Goal: Task Accomplishment & Management: Use online tool/utility

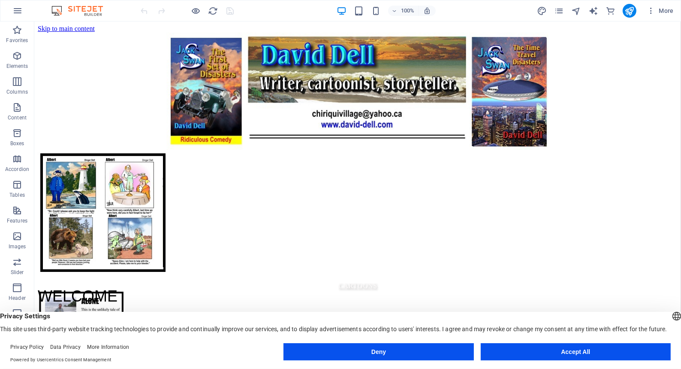
click at [553, 351] on button "Accept All" at bounding box center [576, 351] width 190 height 17
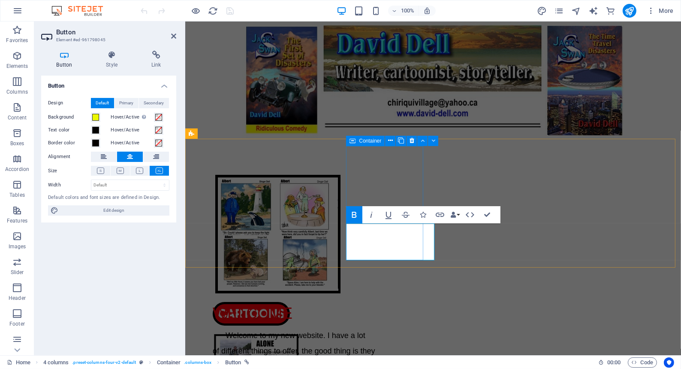
click at [353, 140] on icon at bounding box center [353, 141] width 6 height 10
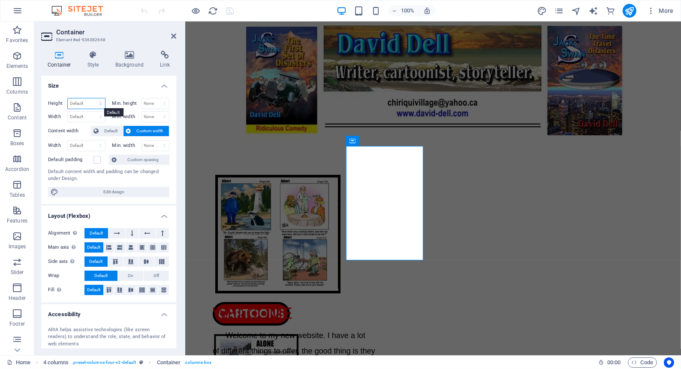
click at [83, 102] on select "Default px rem % vh vw" at bounding box center [86, 103] width 37 height 10
select select "px"
click at [92, 98] on select "Default px rem % vh vw" at bounding box center [86, 103] width 37 height 10
type input "266"
type input "170"
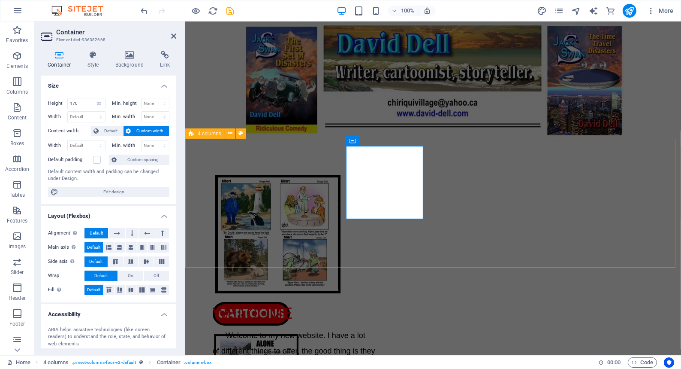
click at [205, 179] on div "CARTOONS ARTICLES BOOKS FUN" at bounding box center [433, 203] width 496 height 129
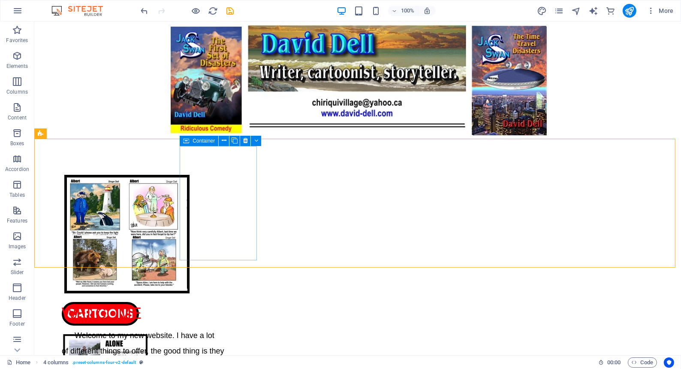
click at [187, 141] on icon at bounding box center [186, 141] width 6 height 10
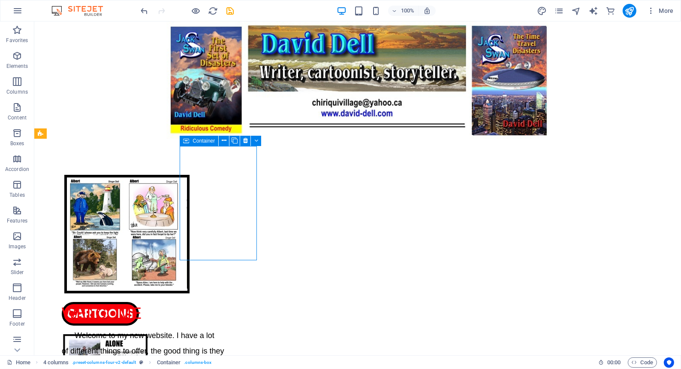
click at [187, 141] on icon at bounding box center [186, 141] width 6 height 10
select select "px"
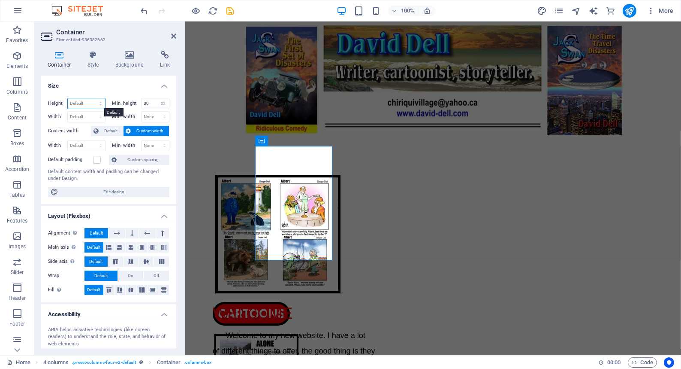
click at [80, 102] on select "Default px rem % vh vw" at bounding box center [86, 103] width 37 height 10
select select "px"
click at [92, 98] on select "Default px rem % vh vw" at bounding box center [86, 103] width 37 height 10
type input "266"
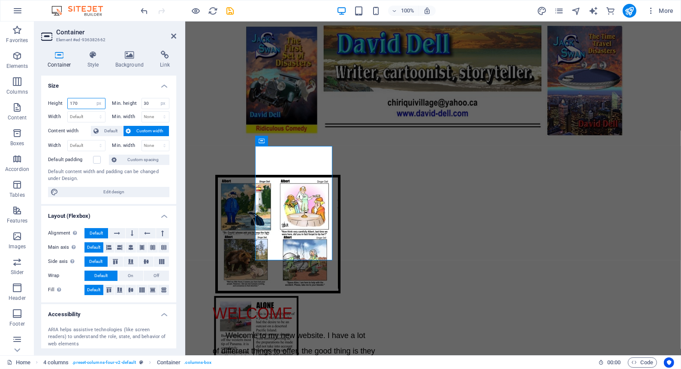
type input "170"
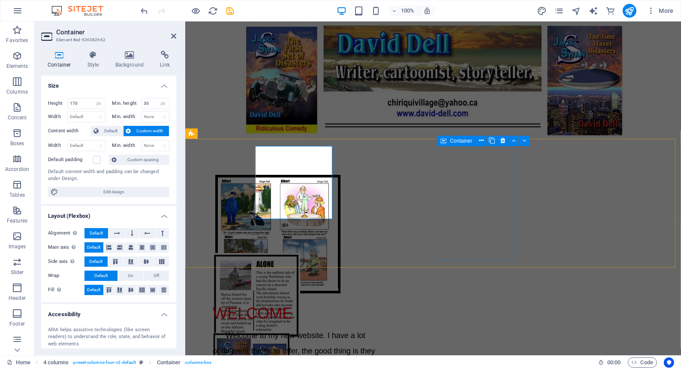
click at [445, 141] on icon at bounding box center [444, 141] width 6 height 10
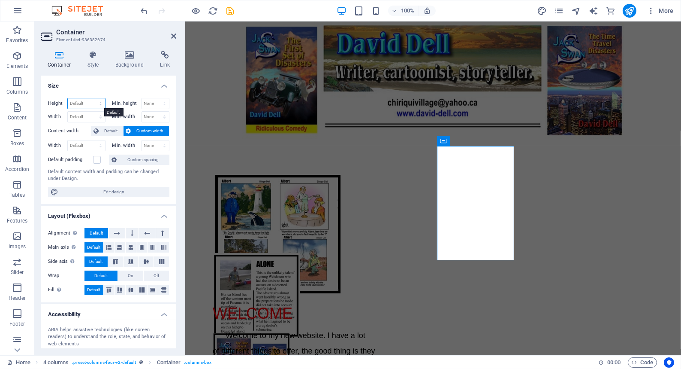
click at [75, 103] on select "Default px rem % vh vw" at bounding box center [86, 103] width 37 height 10
select select "px"
click at [92, 98] on select "Default px rem % vh vw" at bounding box center [86, 103] width 37 height 10
type input "266"
type input "170"
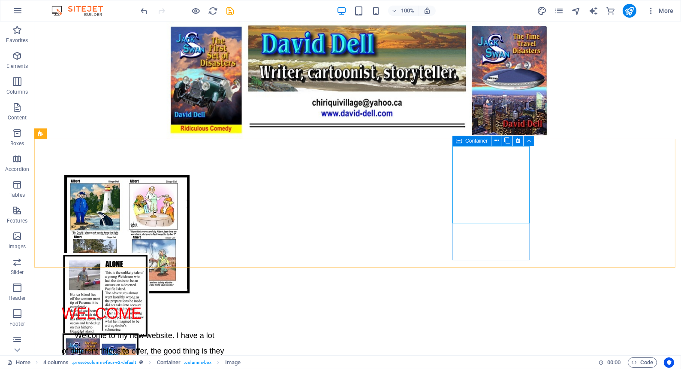
click at [459, 140] on icon at bounding box center [459, 141] width 6 height 10
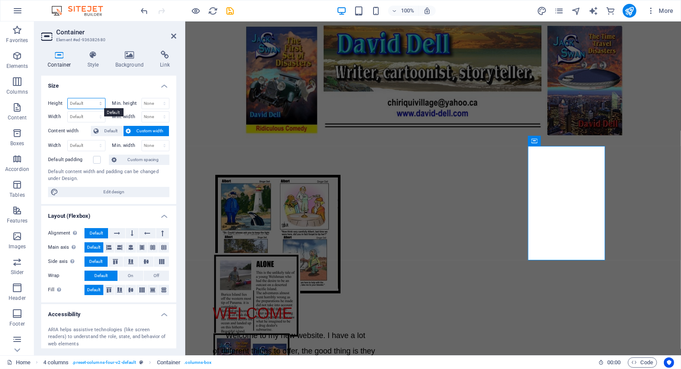
click at [75, 102] on select "Default px rem % vh vw" at bounding box center [86, 103] width 37 height 10
select select "px"
click at [92, 98] on select "Default px rem % vh vw" at bounding box center [86, 103] width 37 height 10
type input "266"
click at [82, 103] on input "266" at bounding box center [86, 103] width 37 height 10
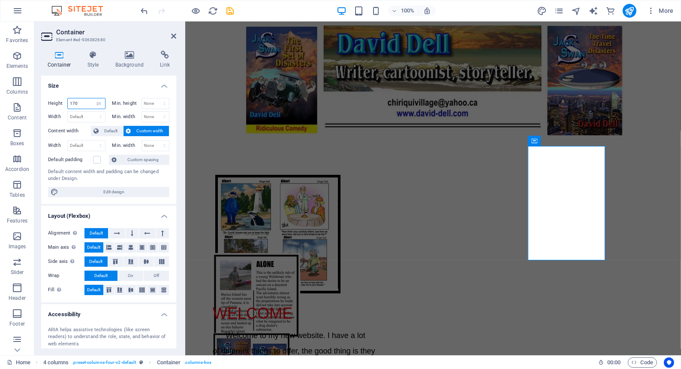
type input "170"
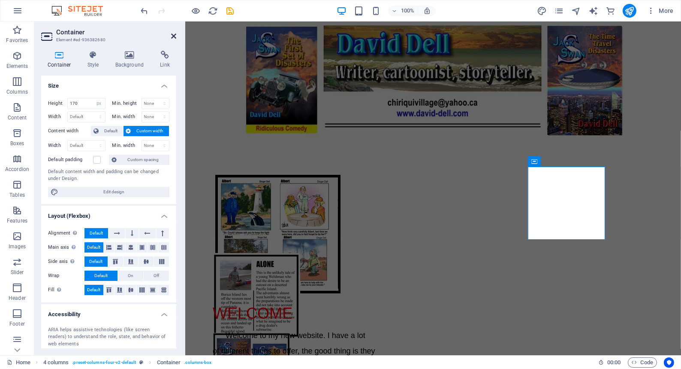
drag, startPoint x: 173, startPoint y: 33, endPoint x: 137, endPoint y: 12, distance: 40.8
click at [173, 33] on icon at bounding box center [173, 36] width 5 height 7
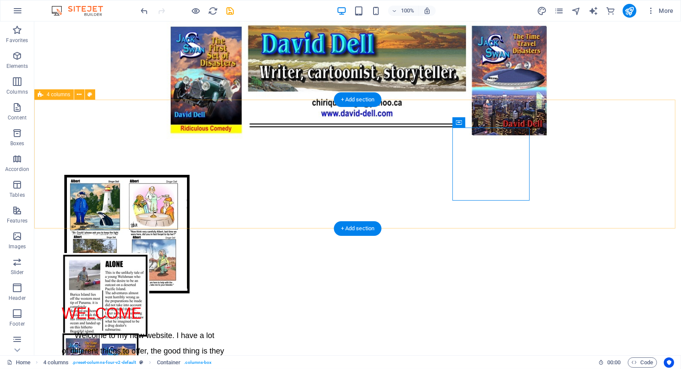
scroll to position [39, 0]
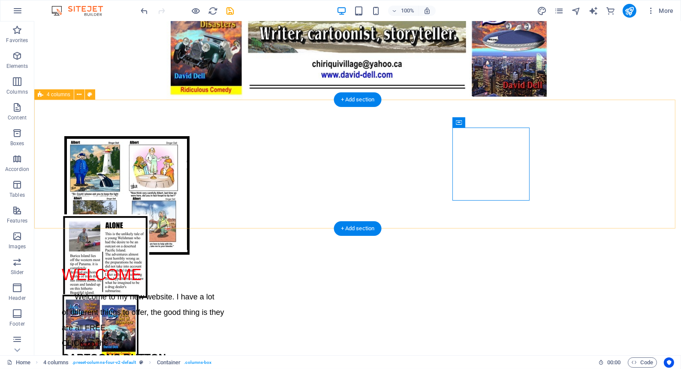
click at [116, 227] on div "CARTOONS ARTICLES BOOKS FUN" at bounding box center [357, 164] width 647 height 129
select select "px"
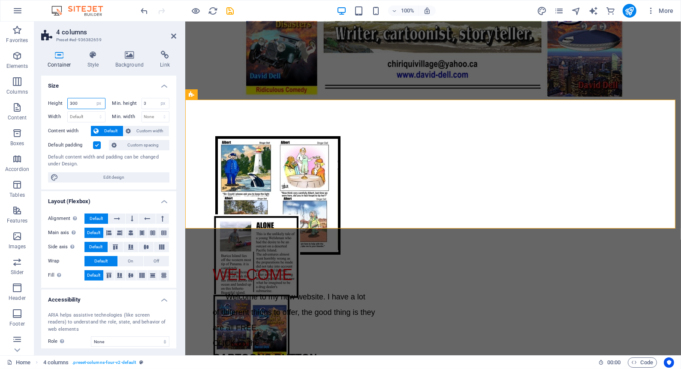
click at [78, 102] on input "300" at bounding box center [86, 103] width 37 height 10
type input "3"
type input "270"
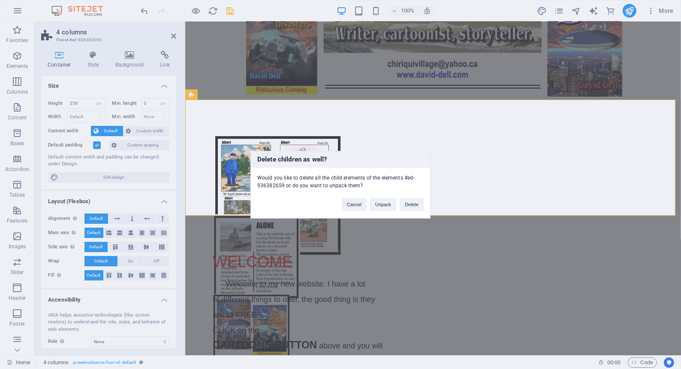
click at [78, 102] on div "Delete children as well? Would you like to delete all the child elements of the…" at bounding box center [340, 184] width 681 height 369
click at [381, 203] on button "Unpack" at bounding box center [383, 204] width 26 height 13
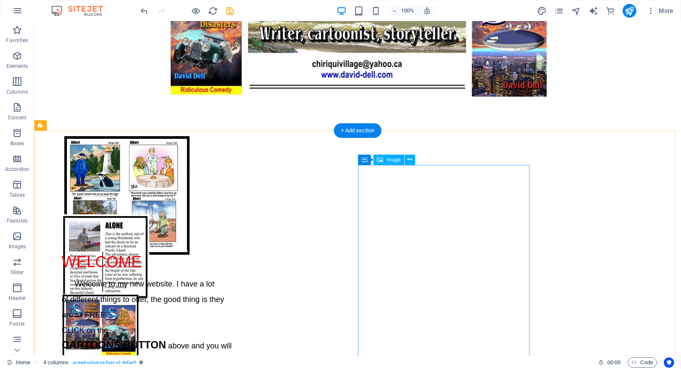
scroll to position [300, 0]
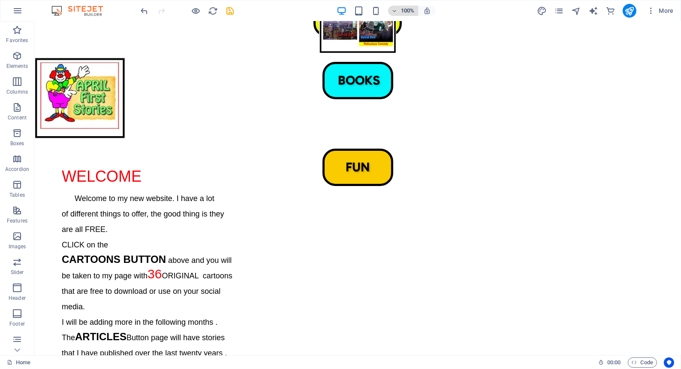
click at [393, 9] on icon "button" at bounding box center [395, 11] width 6 height 6
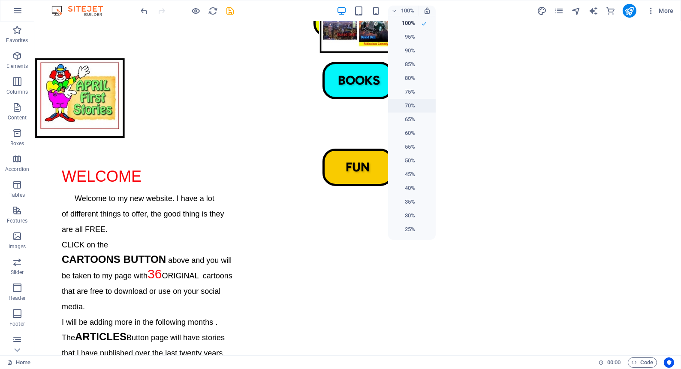
click at [410, 105] on h6 "70%" at bounding box center [404, 105] width 22 height 10
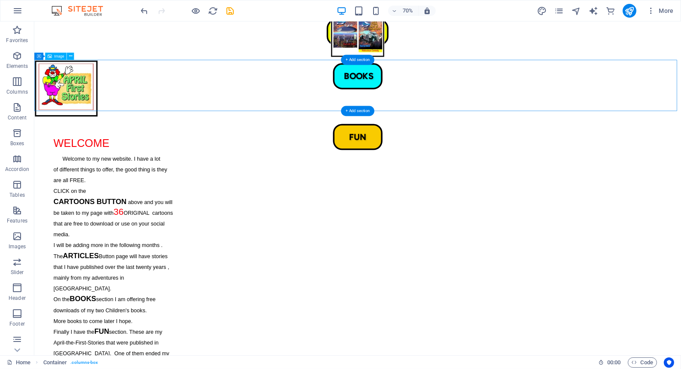
scroll to position [279, 0]
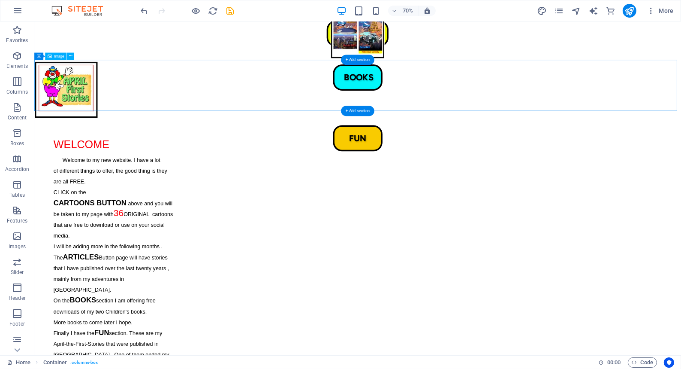
drag, startPoint x: 83, startPoint y: 88, endPoint x: 223, endPoint y: 94, distance: 140.0
click at [223, 93] on figure at bounding box center [496, 123] width 924 height 91
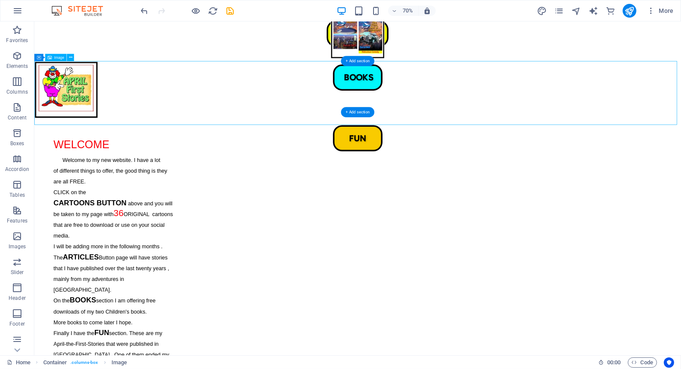
drag, startPoint x: 77, startPoint y: 106, endPoint x: 98, endPoint y: 113, distance: 22.4
click at [98, 113] on figure at bounding box center [496, 123] width 924 height 91
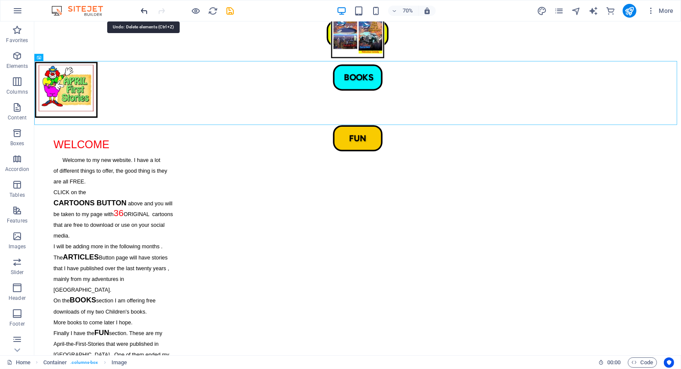
click at [144, 9] on icon "undo" at bounding box center [145, 11] width 10 height 10
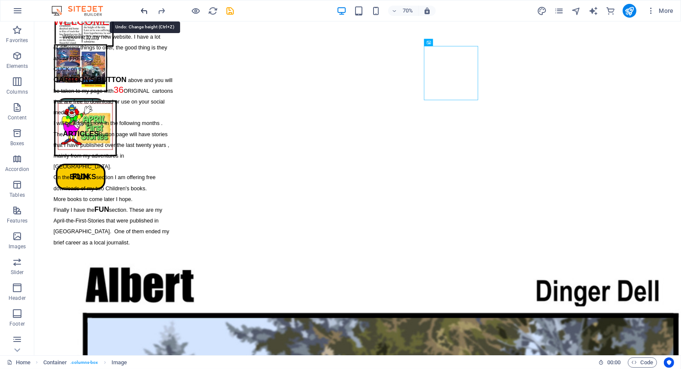
scroll to position [103, 0]
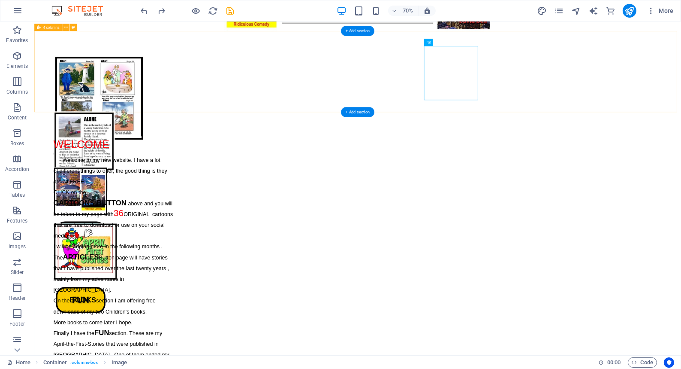
click at [681, 109] on div "CARTOONS ARTICLES BOOKS FUN" at bounding box center [496, 93] width 924 height 116
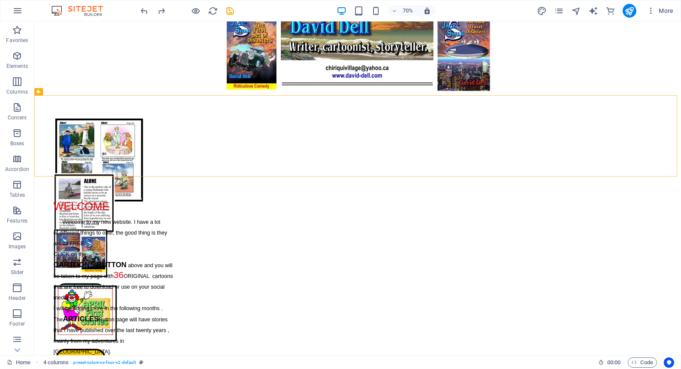
scroll to position [12, 0]
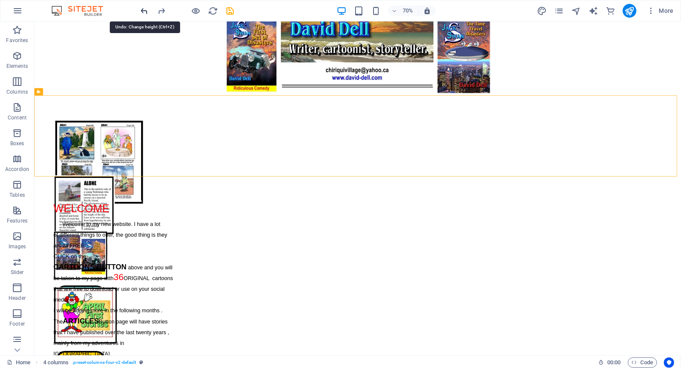
click at [142, 9] on icon "undo" at bounding box center [145, 11] width 10 height 10
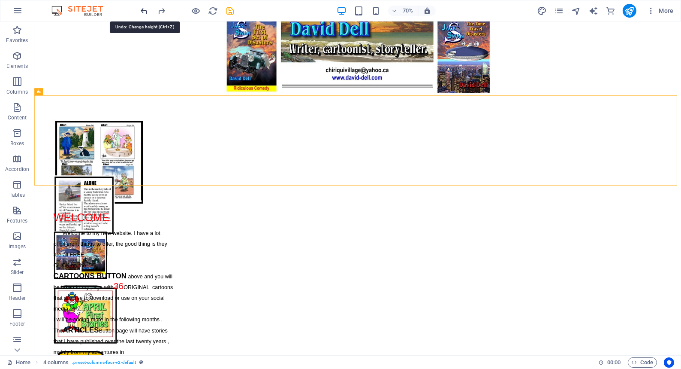
click at [143, 9] on icon "undo" at bounding box center [145, 11] width 10 height 10
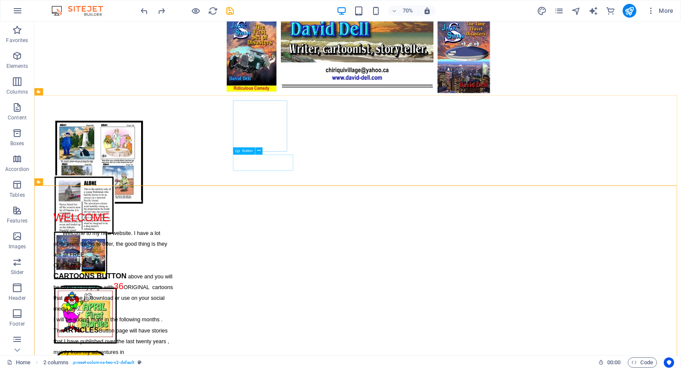
click at [242, 150] on span "Button" at bounding box center [247, 150] width 10 height 3
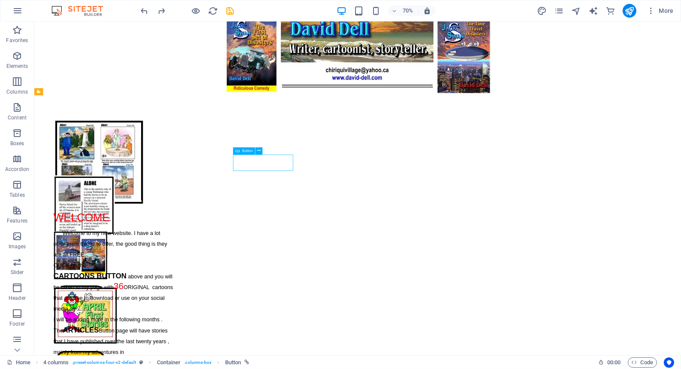
click at [242, 150] on span "Button" at bounding box center [247, 150] width 10 height 3
select select "px"
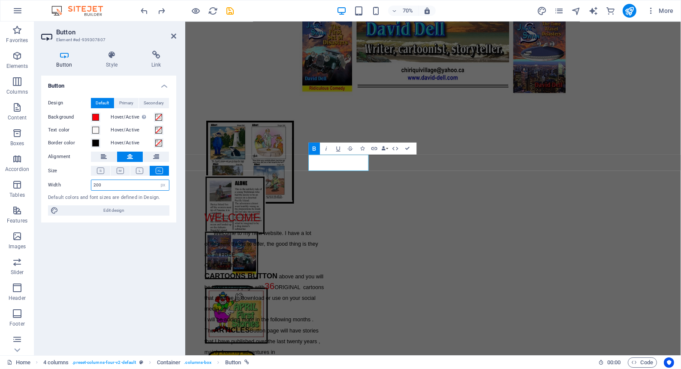
click at [106, 184] on input "200" at bounding box center [130, 185] width 78 height 10
type input "2"
type input "170"
click at [164, 35] on h2 "Button" at bounding box center [116, 32] width 120 height 8
click at [173, 34] on icon at bounding box center [173, 36] width 5 height 7
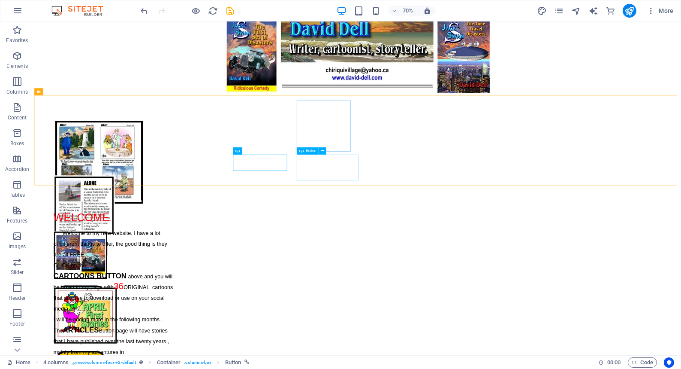
click at [309, 150] on span "Button" at bounding box center [311, 150] width 10 height 3
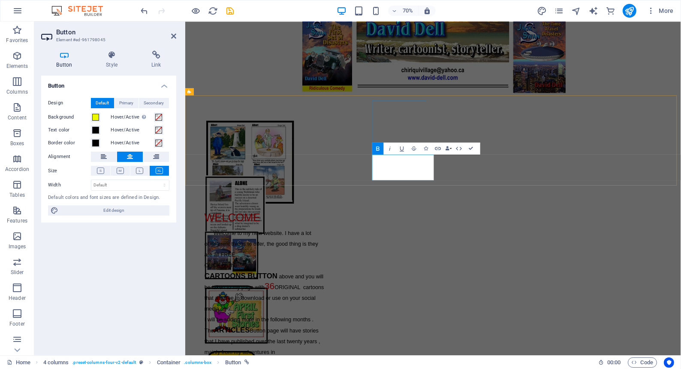
click at [272, 339] on strong "ARTICLES" at bounding box center [251, 356] width 42 height 35
click at [172, 33] on icon at bounding box center [173, 36] width 5 height 7
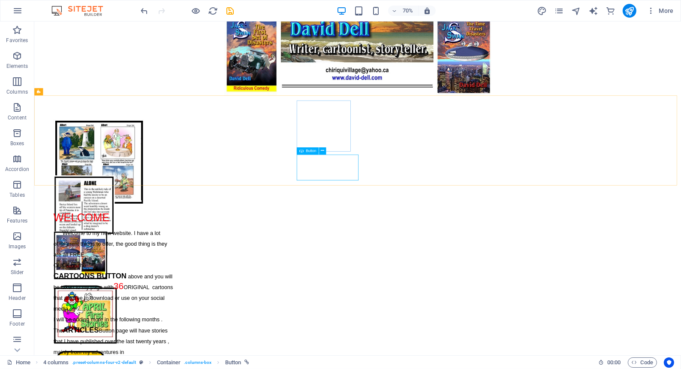
click at [309, 150] on span "Button" at bounding box center [311, 150] width 10 height 3
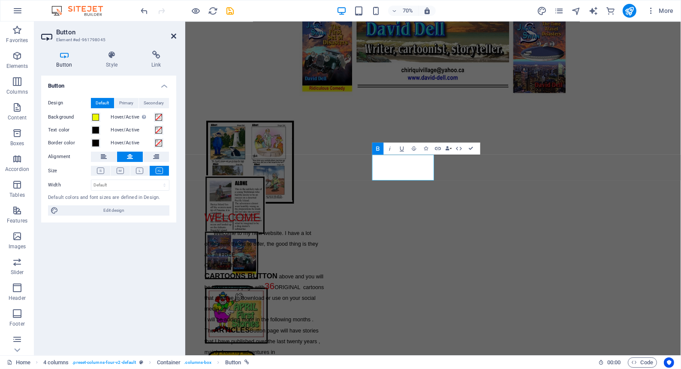
drag, startPoint x: 173, startPoint y: 34, endPoint x: 197, endPoint y: 18, distance: 29.4
click at [173, 34] on icon at bounding box center [173, 36] width 5 height 7
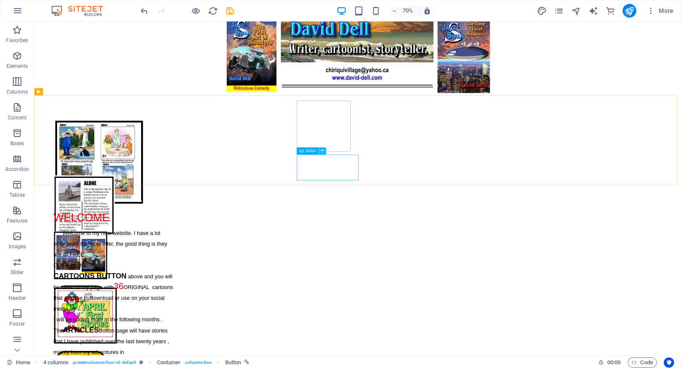
click at [323, 151] on icon at bounding box center [322, 150] width 3 height 6
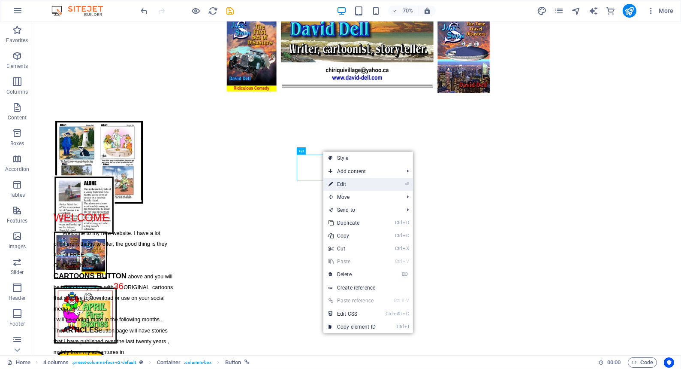
click at [343, 183] on link "⏎ Edit" at bounding box center [353, 184] width 58 height 13
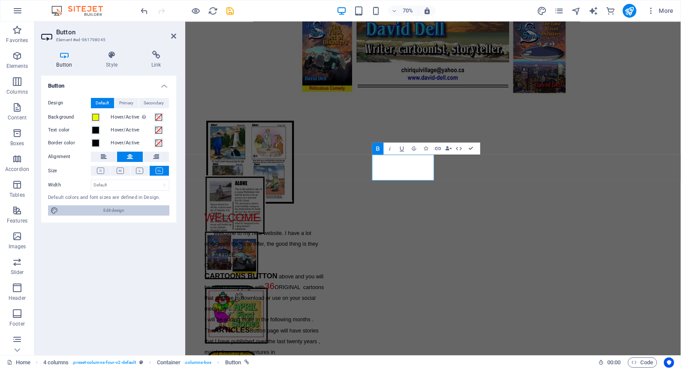
click at [105, 209] on span "Edit design" at bounding box center [114, 210] width 106 height 10
select select "px"
select select "400"
select select "px"
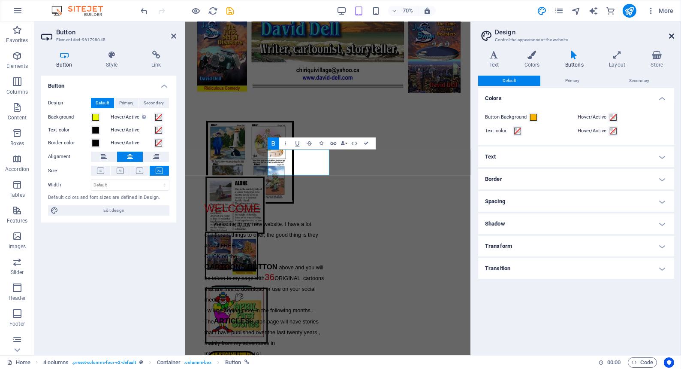
click at [672, 33] on icon at bounding box center [671, 36] width 5 height 7
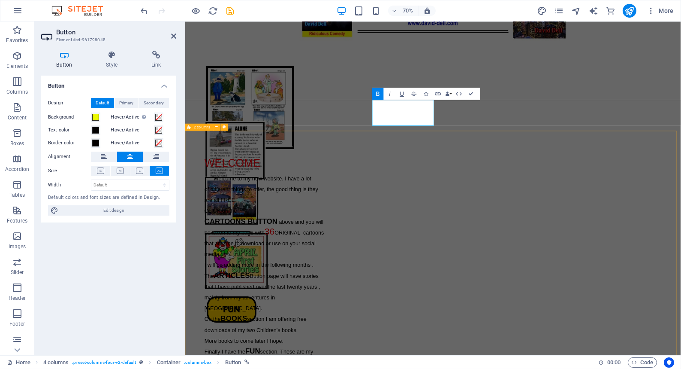
scroll to position [168, 0]
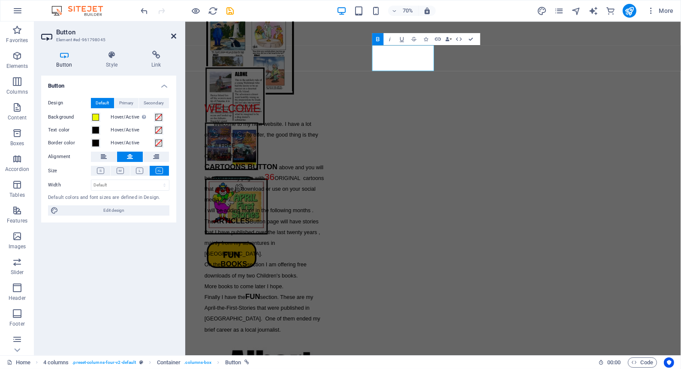
drag, startPoint x: 173, startPoint y: 34, endPoint x: 198, endPoint y: 17, distance: 30.3
click at [173, 33] on icon at bounding box center [173, 36] width 5 height 7
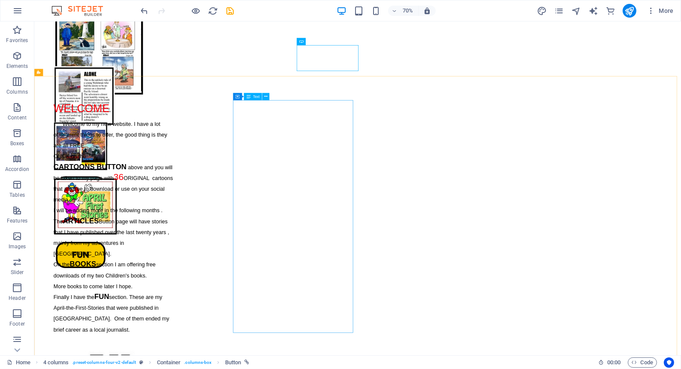
click at [254, 95] on span "Text" at bounding box center [256, 95] width 6 height 3
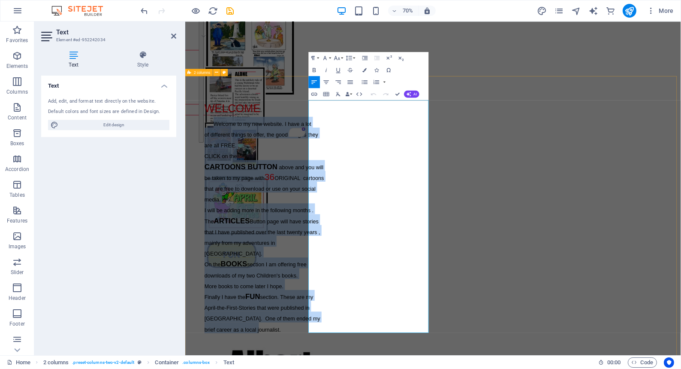
drag, startPoint x: 372, startPoint y: 163, endPoint x: 509, endPoint y: 470, distance: 336.1
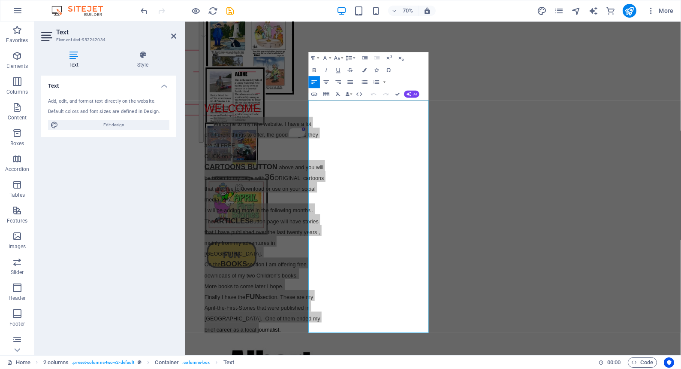
click at [350, 56] on icon "button" at bounding box center [349, 57] width 7 height 7
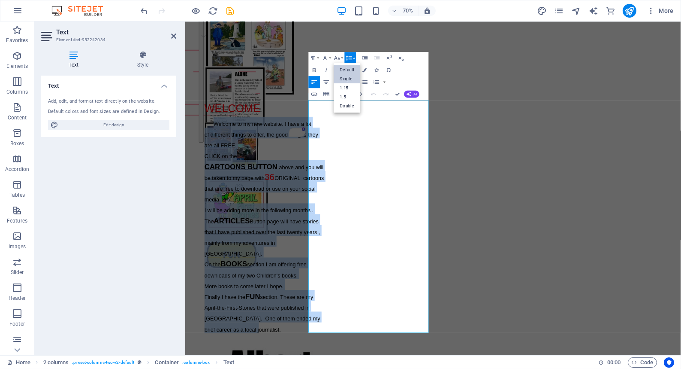
click at [351, 67] on link "Default" at bounding box center [347, 69] width 27 height 9
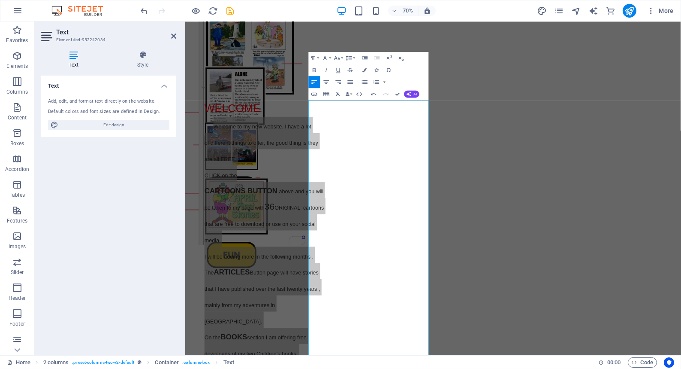
click at [350, 57] on icon "button" at bounding box center [349, 57] width 7 height 7
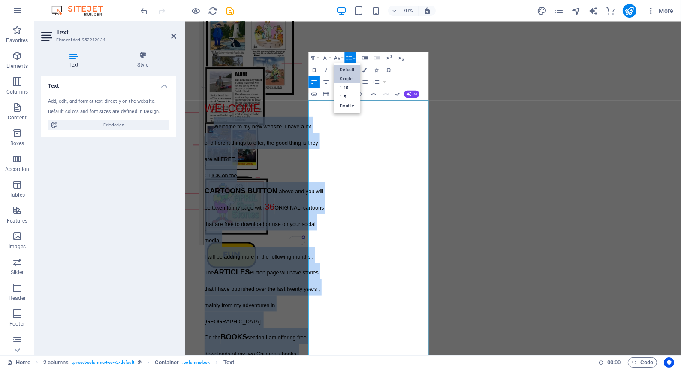
click at [347, 78] on link "Single" at bounding box center [347, 78] width 27 height 9
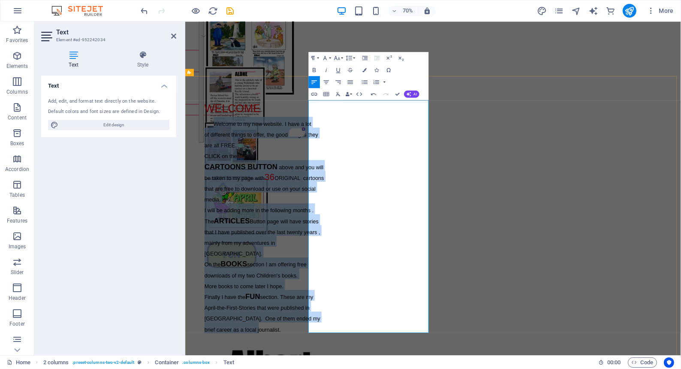
click at [384, 203] on p "CLICK on the CARTOONS BUTTON above and you will be taken to my page with 36 ORI…" at bounding box center [298, 241] width 172 height 77
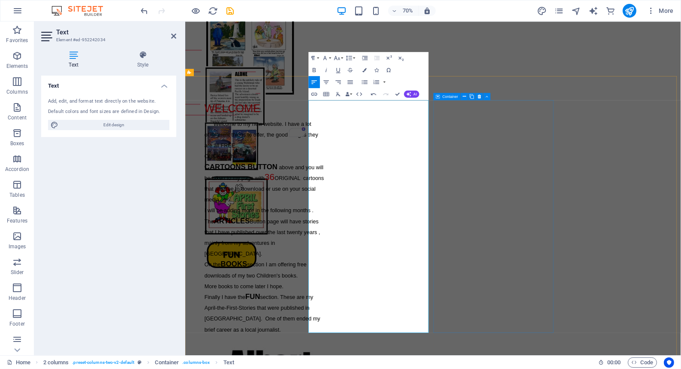
scroll to position [207, 0]
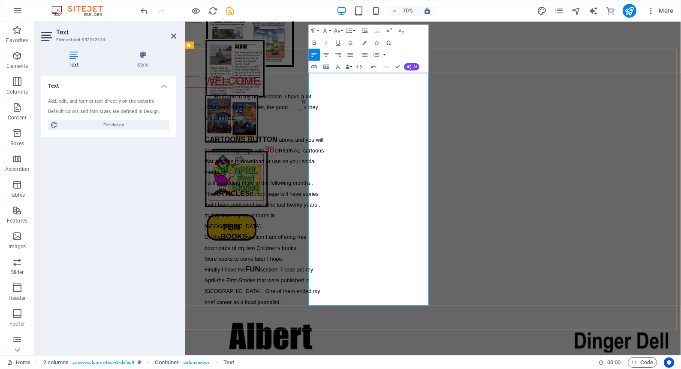
click at [382, 190] on span "above and you will be taken to my page with" at bounding box center [297, 198] width 170 height 24
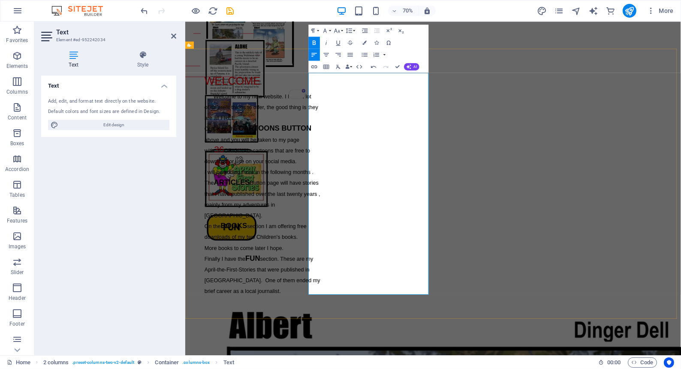
click at [226, 250] on span "The" at bounding box center [218, 252] width 13 height 9
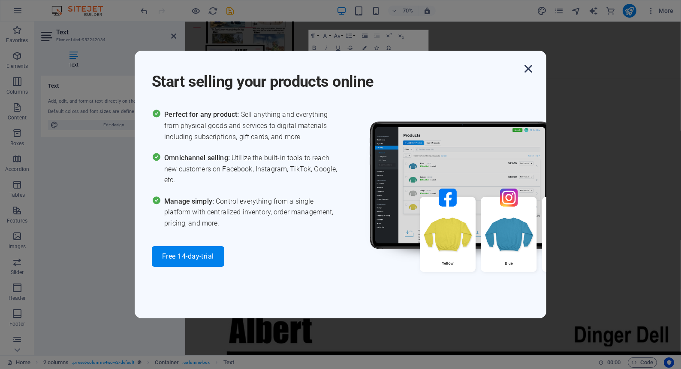
drag, startPoint x: 528, startPoint y: 67, endPoint x: 269, endPoint y: 231, distance: 306.5
click at [528, 67] on icon "button" at bounding box center [528, 68] width 15 height 15
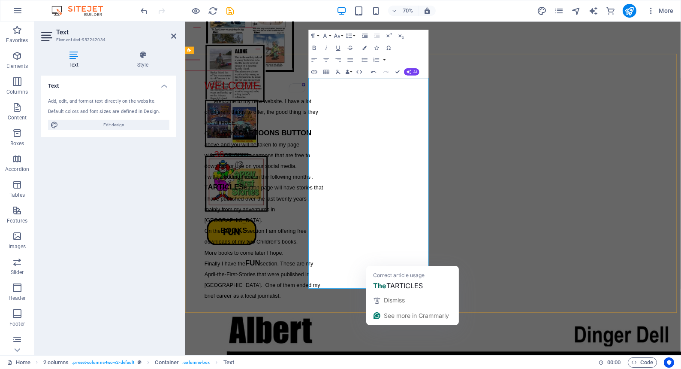
click at [269, 257] on strong "ARTICLES" at bounding box center [242, 258] width 51 height 12
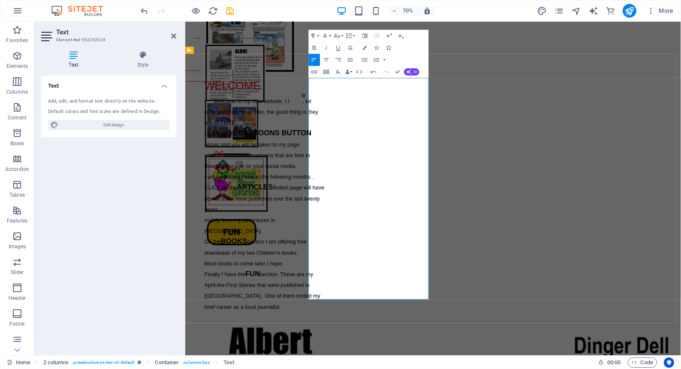
click at [259, 256] on span "CLICK on the" at bounding box center [235, 258] width 46 height 9
click at [236, 332] on span "On the" at bounding box center [223, 336] width 23 height 9
click at [384, 116] on p "WELCOME" at bounding box center [298, 113] width 172 height 23
click at [384, 289] on p "CLICK on the ARTICLES Button page will have stories that I have published over …" at bounding box center [298, 271] width 172 height 46
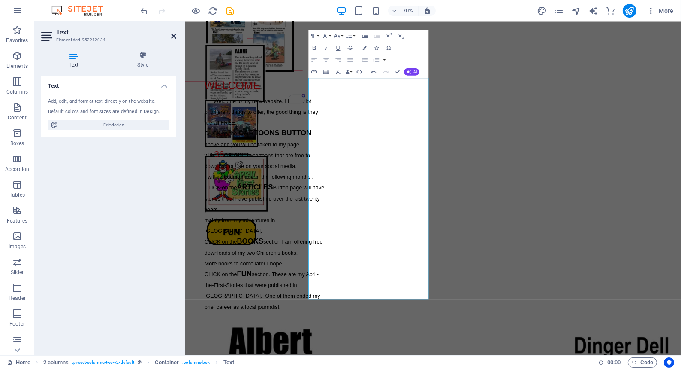
drag, startPoint x: 173, startPoint y: 34, endPoint x: 199, endPoint y: 17, distance: 30.3
click at [173, 33] on icon at bounding box center [173, 36] width 5 height 7
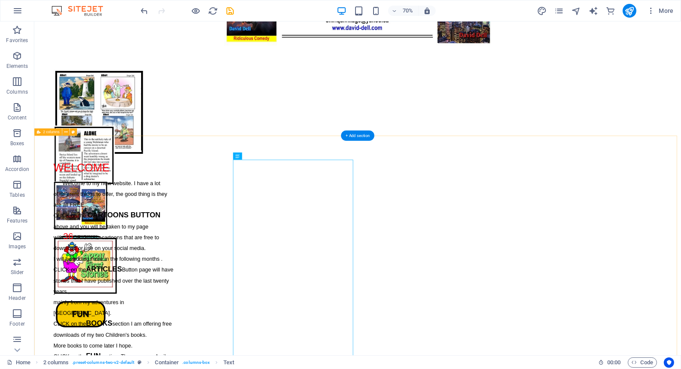
scroll to position [44, 0]
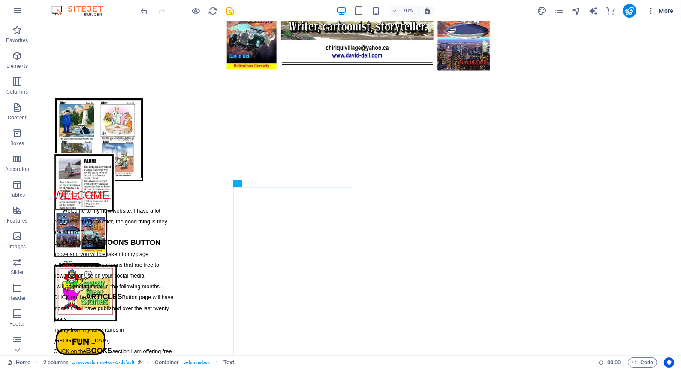
click at [666, 10] on span "More" at bounding box center [660, 10] width 27 height 9
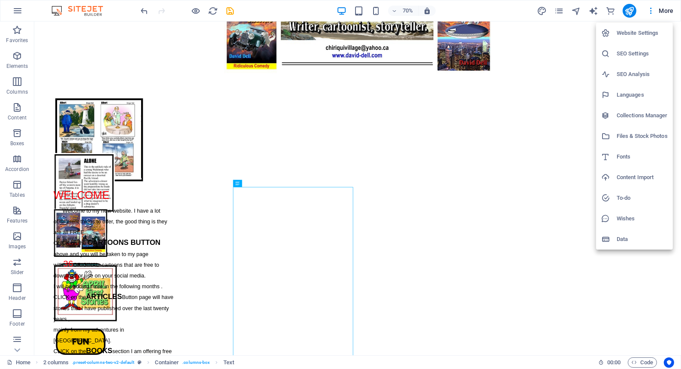
click at [651, 10] on div at bounding box center [340, 184] width 681 height 369
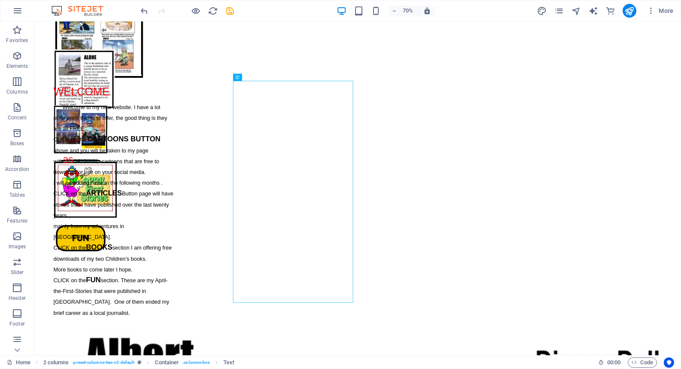
scroll to position [195, 0]
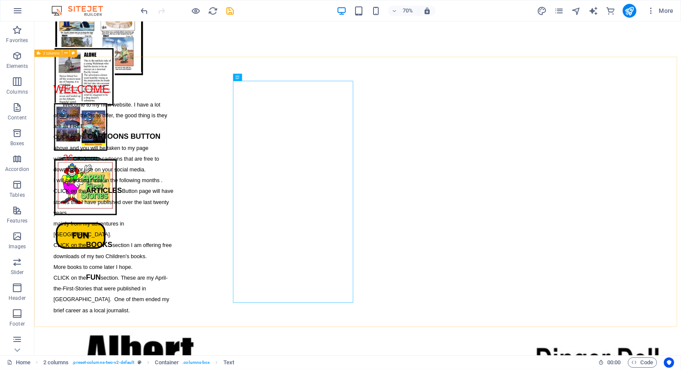
click at [50, 53] on span "2 columns" at bounding box center [51, 52] width 16 height 3
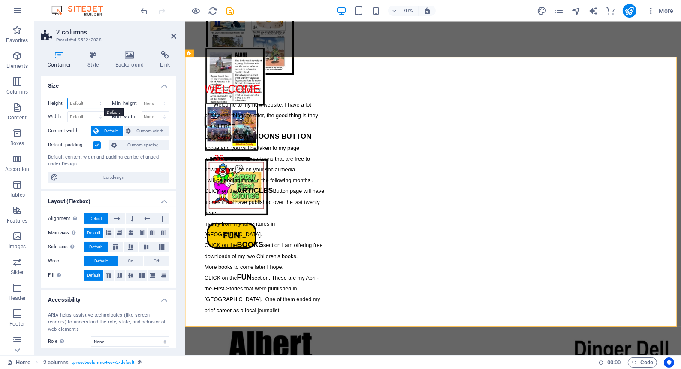
click at [86, 103] on select "Default px rem % vh vw" at bounding box center [86, 103] width 37 height 10
select select "px"
click at [92, 98] on select "Default px rem % vh vw" at bounding box center [86, 103] width 37 height 10
type input "914"
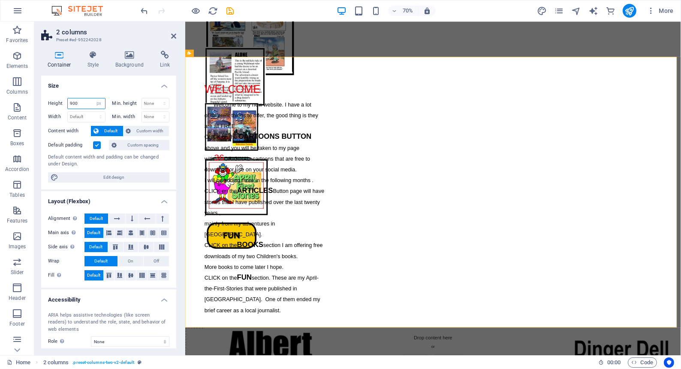
click at [85, 102] on input "900" at bounding box center [86, 103] width 37 height 10
type input "9"
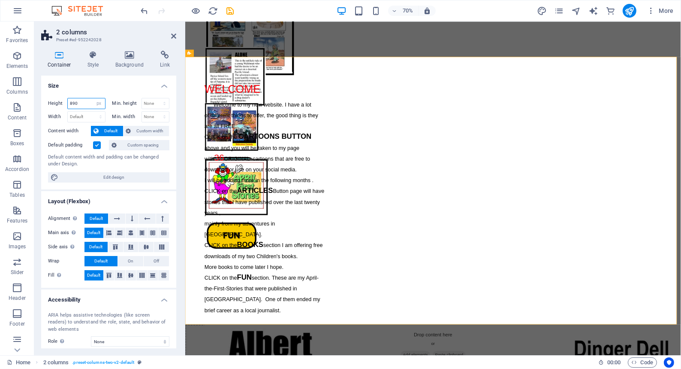
click at [85, 102] on input "890" at bounding box center [86, 103] width 37 height 10
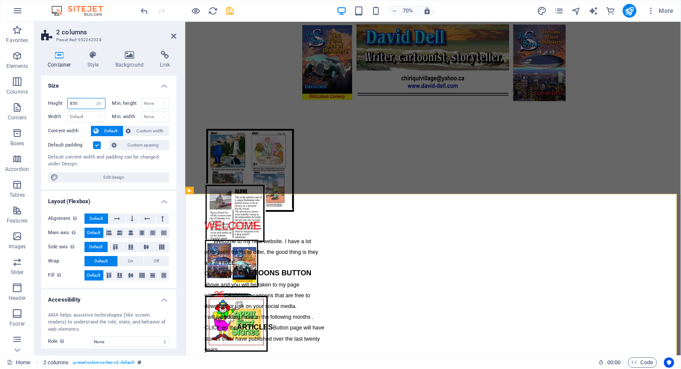
click at [81, 99] on input "850" at bounding box center [86, 103] width 37 height 10
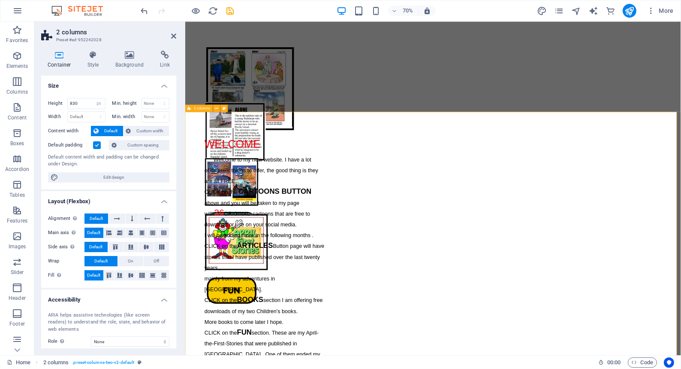
scroll to position [156, 0]
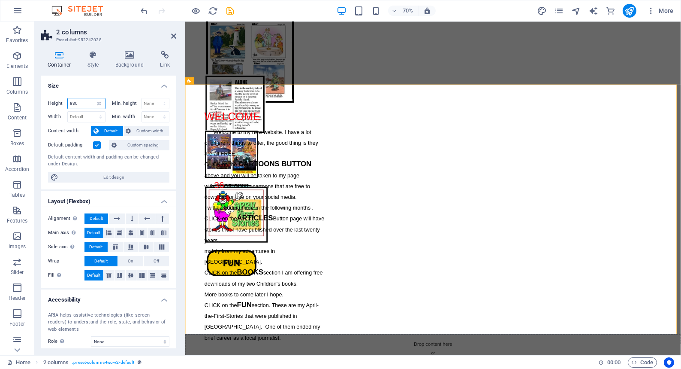
click at [78, 101] on input "830" at bounding box center [86, 103] width 37 height 10
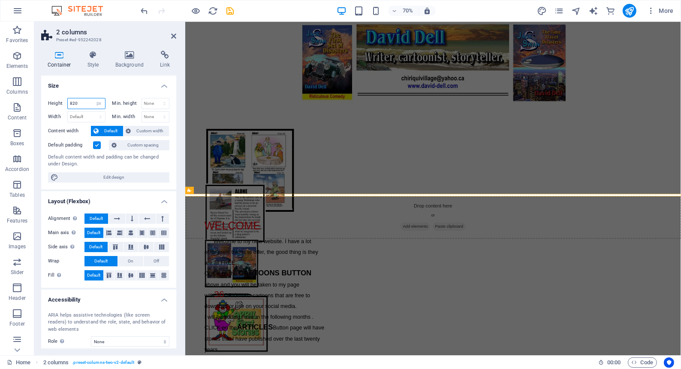
type input "820"
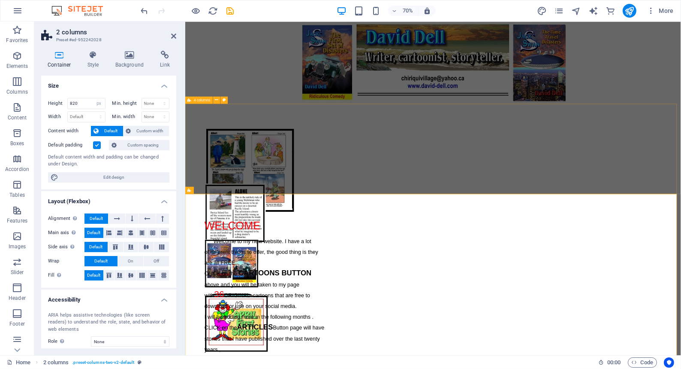
click at [218, 206] on div "CARTOONS ARTICLES BOOKS FUN" at bounding box center [539, 203] width 708 height 129
click at [386, 42] on div at bounding box center [539, 79] width 708 height 117
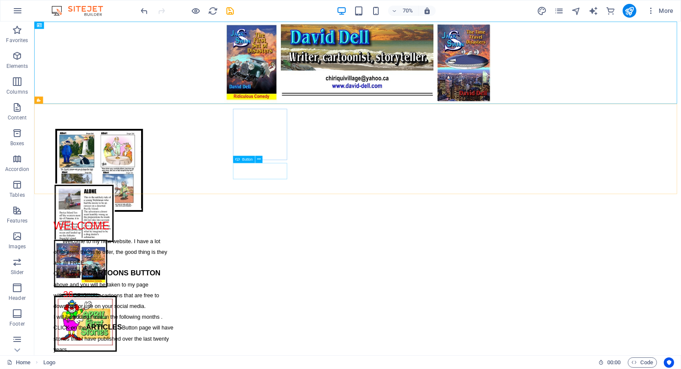
click at [248, 159] on span "Button" at bounding box center [247, 158] width 10 height 3
select select "px"
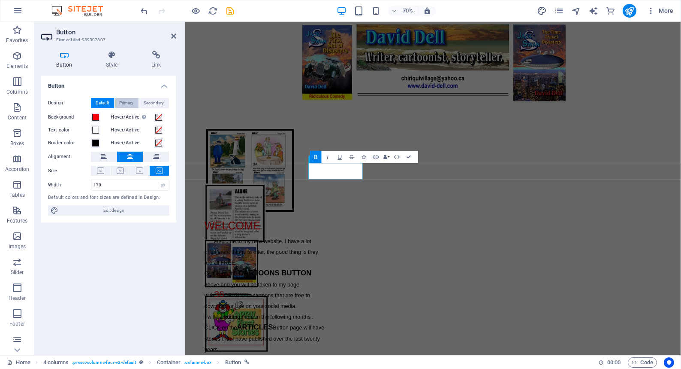
click at [125, 101] on span "Primary" at bounding box center [127, 103] width 14 height 10
click at [153, 101] on span "Secondary" at bounding box center [154, 103] width 20 height 10
click at [100, 100] on span "Default" at bounding box center [102, 103] width 13 height 10
click at [112, 209] on span "Edit design" at bounding box center [114, 210] width 106 height 10
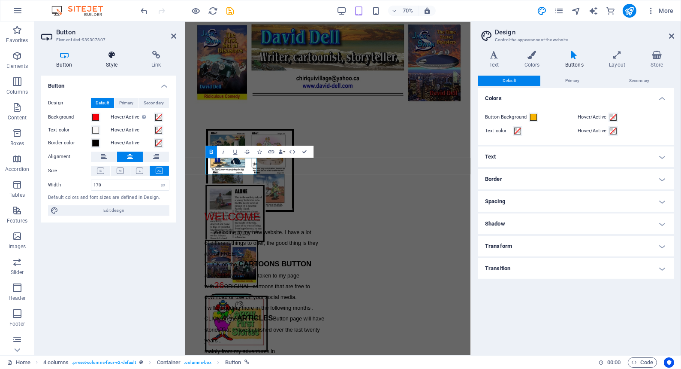
click at [111, 54] on icon at bounding box center [112, 55] width 42 height 9
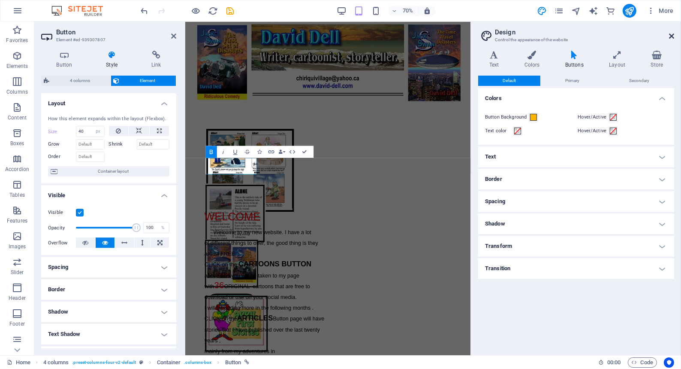
drag, startPoint x: 671, startPoint y: 33, endPoint x: 684, endPoint y: 23, distance: 15.9
click at [671, 33] on icon at bounding box center [671, 36] width 5 height 7
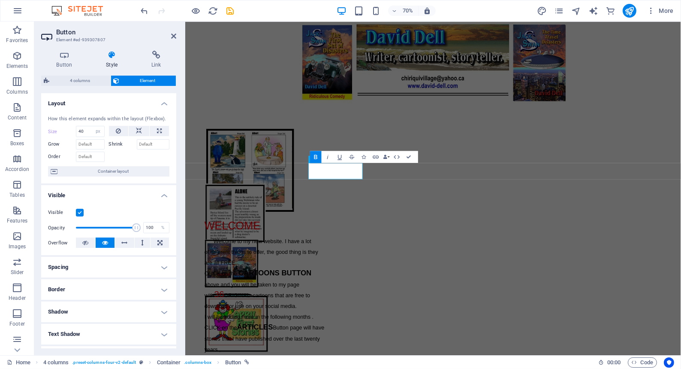
select select "DISABLED_OPTION_VALUE"
click at [93, 169] on span "Container layout" at bounding box center [113, 171] width 107 height 10
select select "px"
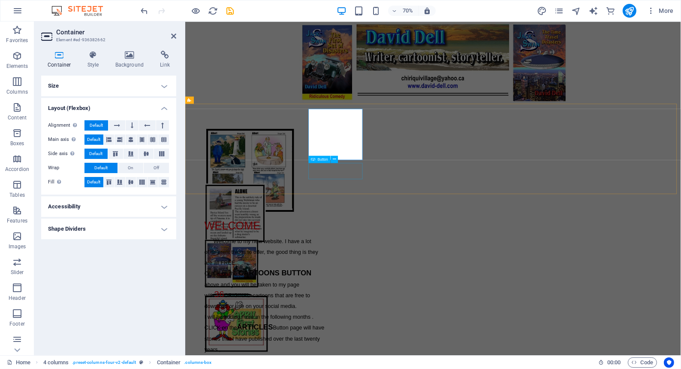
click at [290, 302] on div "CARTOONS" at bounding box center [250, 314] width 77 height 24
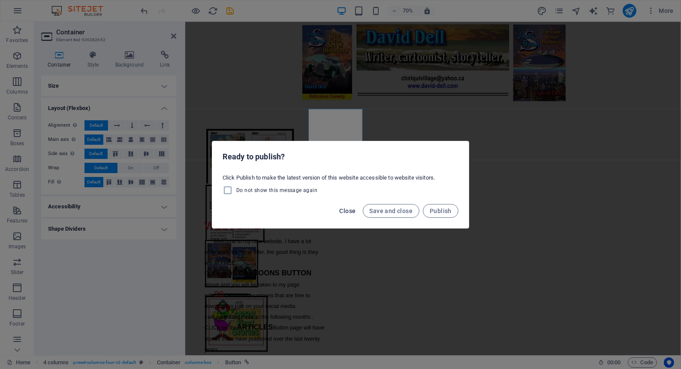
click at [351, 210] on span "Close" at bounding box center [348, 210] width 16 height 7
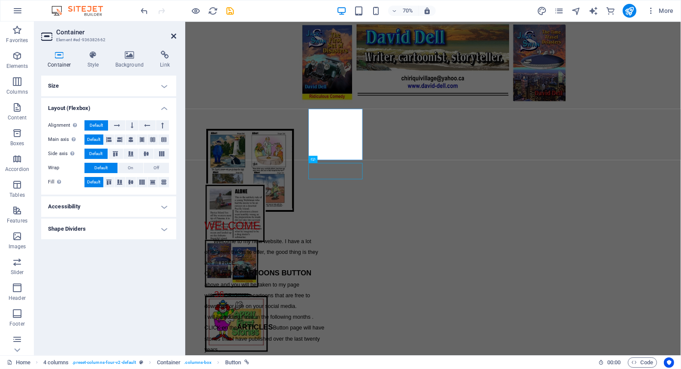
click at [172, 34] on icon at bounding box center [173, 36] width 5 height 7
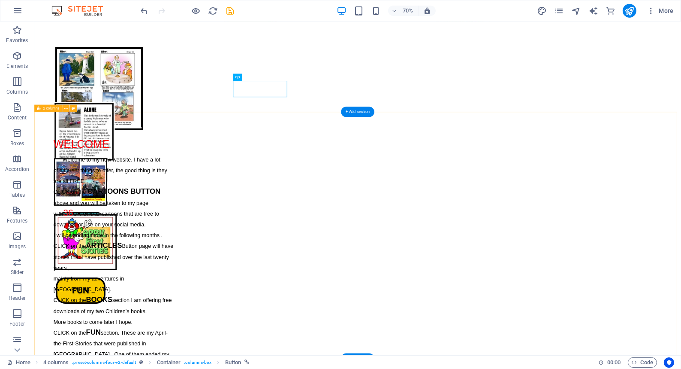
scroll to position [156, 0]
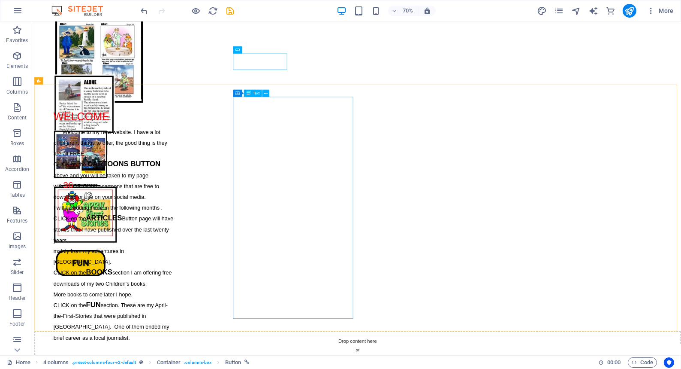
click at [257, 94] on span "Text" at bounding box center [256, 92] width 6 height 3
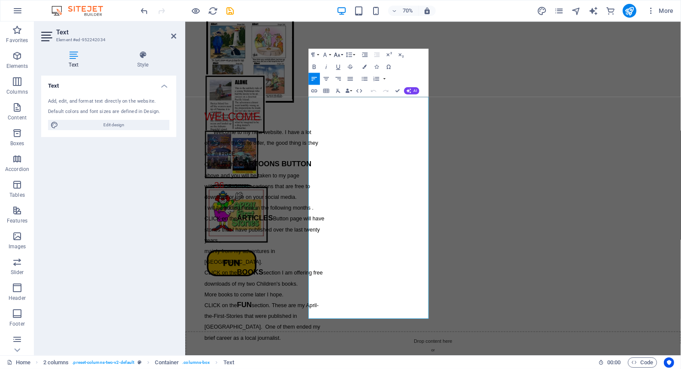
click at [336, 54] on icon "button" at bounding box center [337, 54] width 6 height 4
click at [336, 90] on link "30" at bounding box center [336, 90] width 21 height 9
click at [337, 52] on icon "button" at bounding box center [337, 54] width 7 height 7
click at [337, 80] on link "24" at bounding box center [336, 81] width 21 height 9
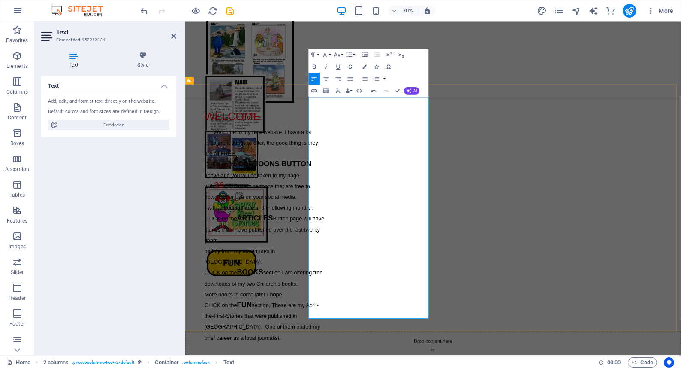
click at [365, 175] on span "Welcome to my new website. I have a lot" at bounding box center [295, 179] width 140 height 9
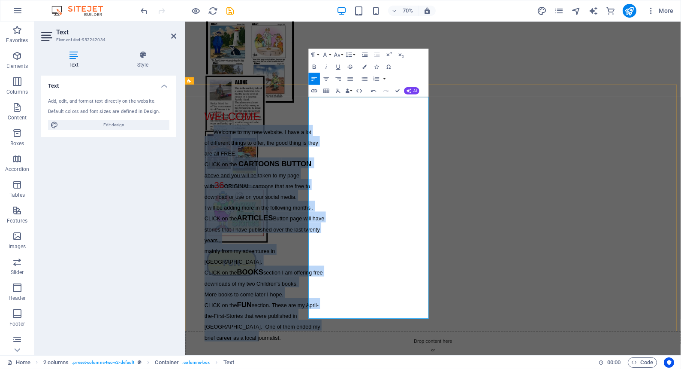
drag, startPoint x: 376, startPoint y: 163, endPoint x: 478, endPoint y: 439, distance: 293.6
click at [384, 368] on div "​ WELCOME Welcome to my new website. I have a lot of different things to offer,…" at bounding box center [298, 312] width 172 height 332
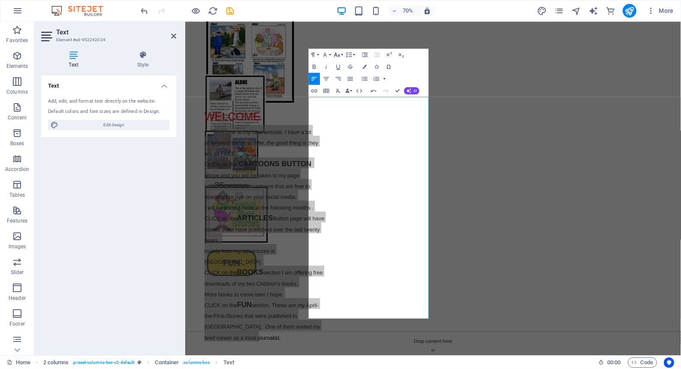
click at [337, 52] on icon "button" at bounding box center [337, 54] width 7 height 7
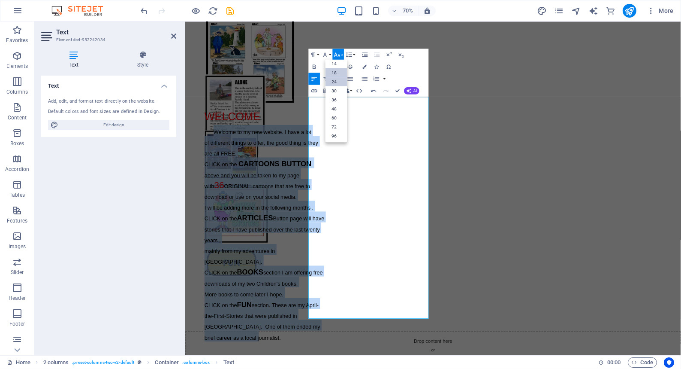
click at [335, 80] on link "24" at bounding box center [336, 81] width 21 height 9
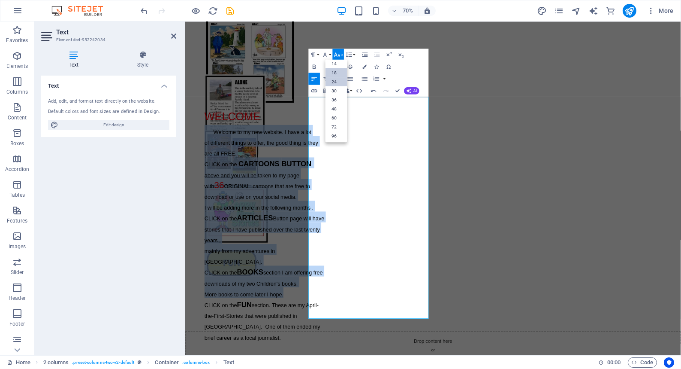
scroll to position [102, 0]
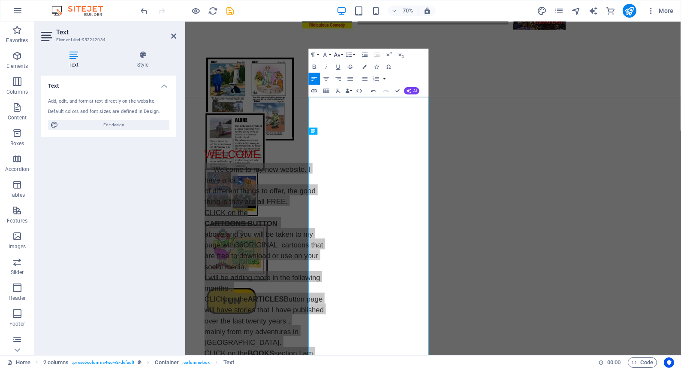
click at [337, 54] on icon "button" at bounding box center [337, 54] width 7 height 7
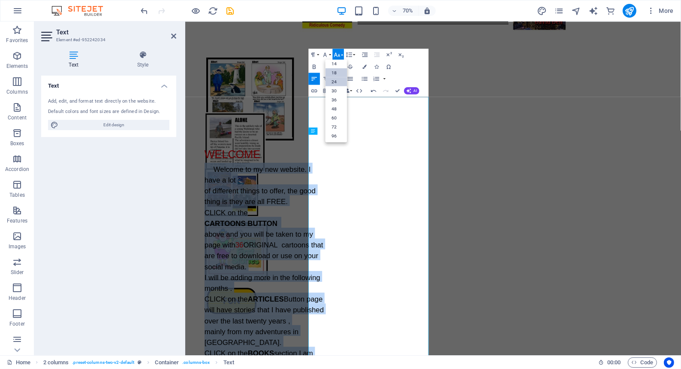
click at [336, 71] on link "18" at bounding box center [336, 72] width 21 height 9
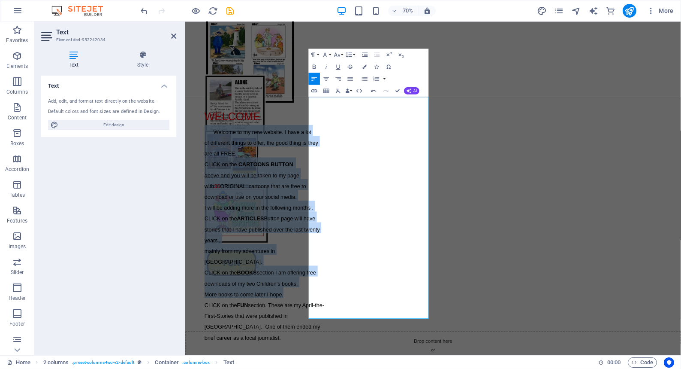
click at [393, 76] on div "Paragraph Format Normal Heading 1 Heading 2 Heading 3 Heading 4 Heading 5 Headi…" at bounding box center [369, 72] width 120 height 48
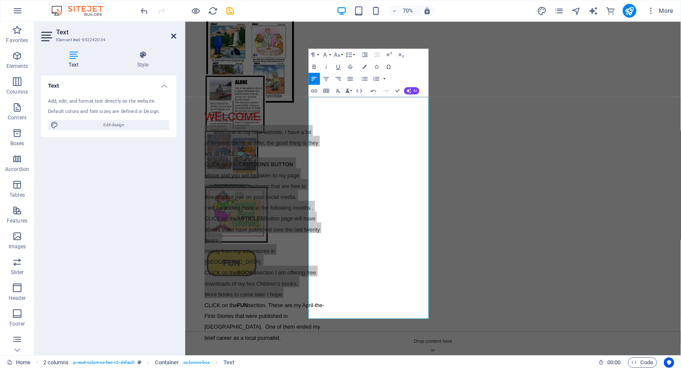
click at [173, 34] on icon at bounding box center [173, 36] width 5 height 7
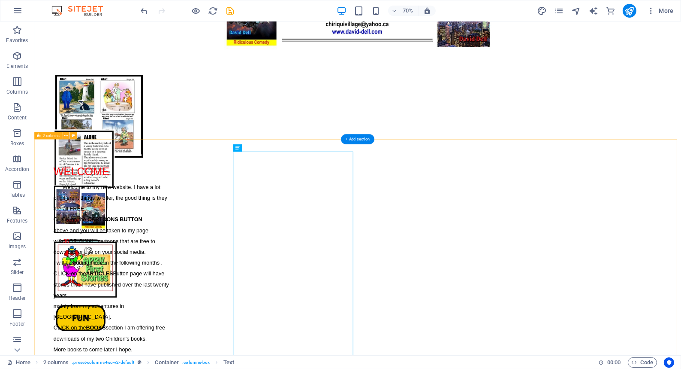
scroll to position [0, 0]
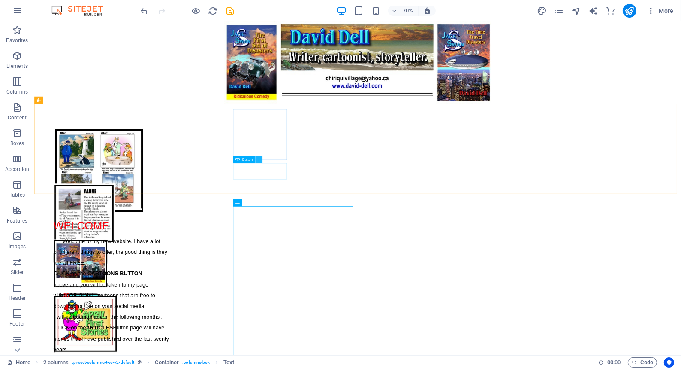
click at [258, 159] on icon at bounding box center [258, 159] width 3 height 6
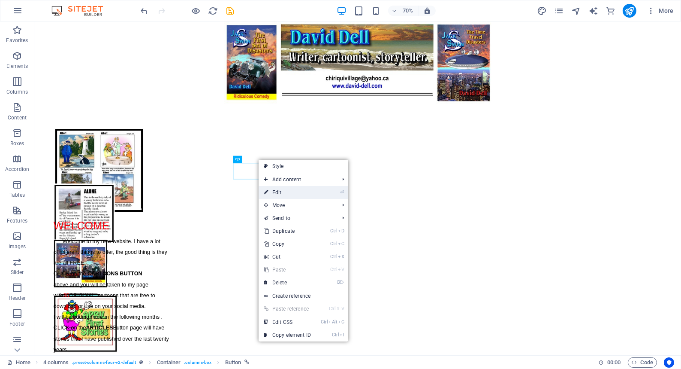
click at [276, 191] on link "⏎ Edit" at bounding box center [288, 192] width 58 height 13
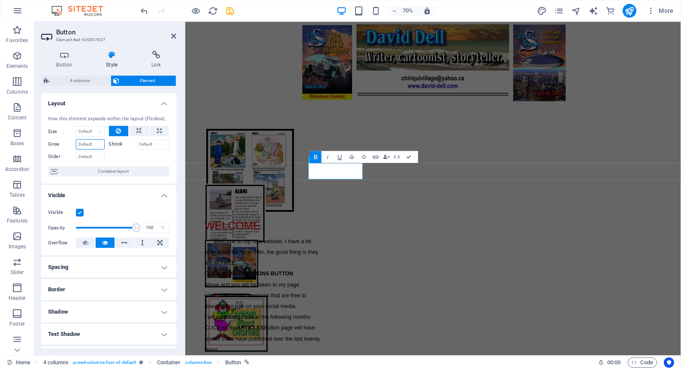
click at [87, 143] on input "Grow" at bounding box center [90, 144] width 29 height 10
click at [86, 155] on input "Order" at bounding box center [90, 156] width 29 height 10
click at [98, 130] on select "Default auto px % 1/1 1/2 1/3 1/4 1/5 1/6 1/7 1/8 1/9 1/10" at bounding box center [90, 131] width 28 height 10
select select "px"
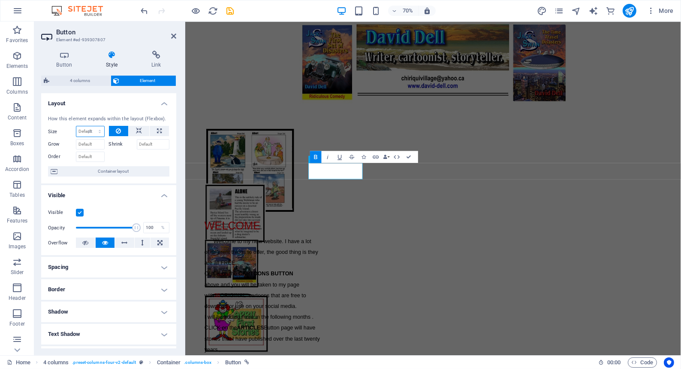
click at [91, 126] on select "Default auto px % 1/1 1/2 1/3 1/4 1/5 1/6 1/7 1/8 1/9 1/10" at bounding box center [90, 131] width 28 height 10
type input "50"
click at [137, 129] on icon at bounding box center [139, 131] width 6 height 10
select select "DISABLED_OPTION_VALUE"
click at [158, 129] on icon at bounding box center [159, 131] width 5 height 10
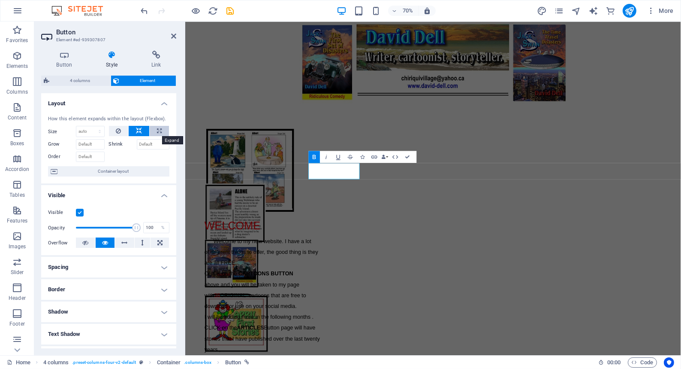
type input "100"
select select "%"
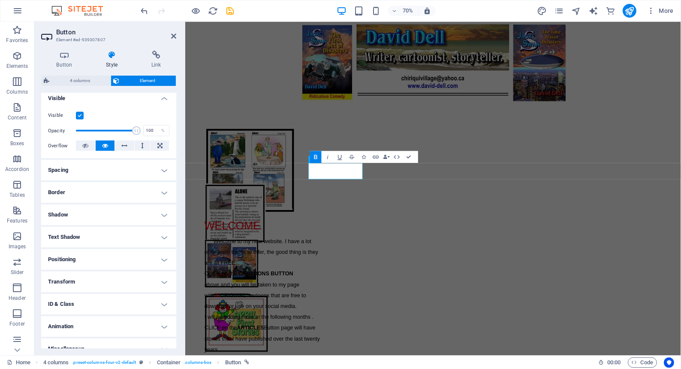
scroll to position [107, 0]
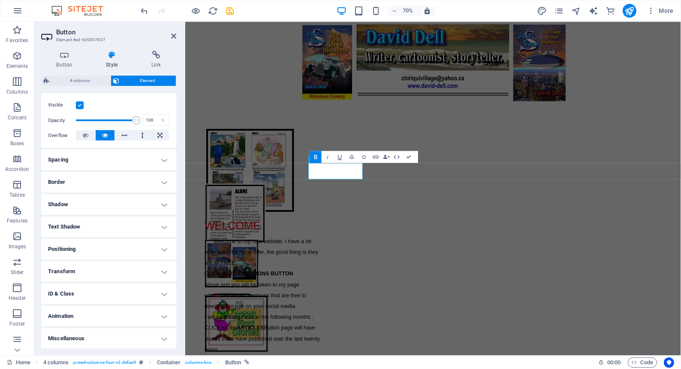
click at [163, 337] on h4 "Miscellaneous" at bounding box center [108, 338] width 135 height 21
click at [162, 337] on h4 "Miscellaneous" at bounding box center [108, 335] width 135 height 15
click at [62, 270] on h4 "Transform" at bounding box center [108, 271] width 135 height 21
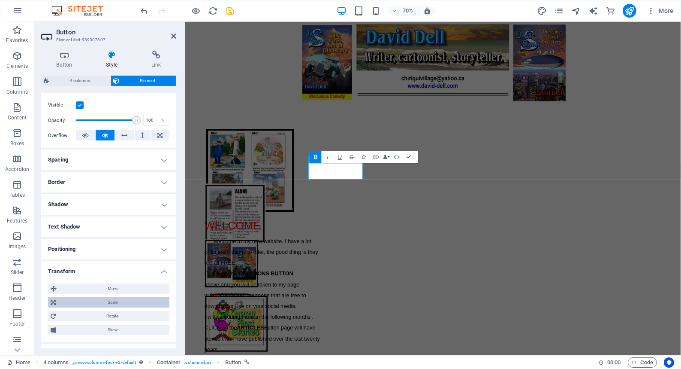
click at [52, 300] on icon at bounding box center [53, 302] width 5 height 10
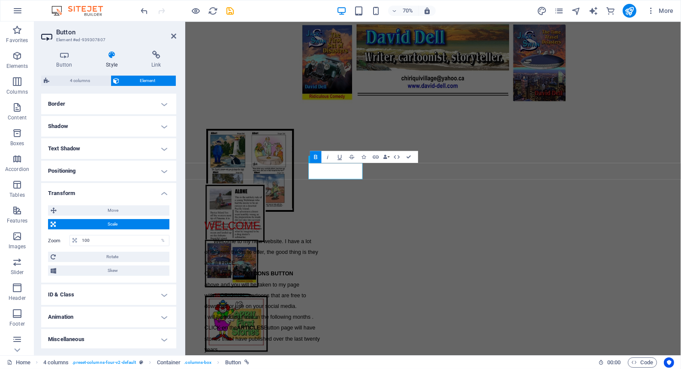
scroll to position [146, 0]
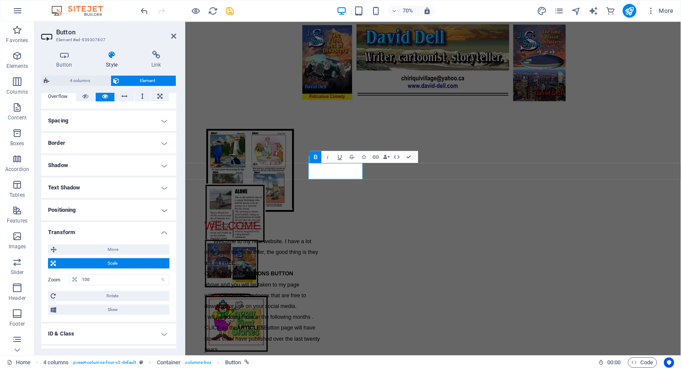
click at [162, 231] on h4 "Transform" at bounding box center [108, 229] width 135 height 15
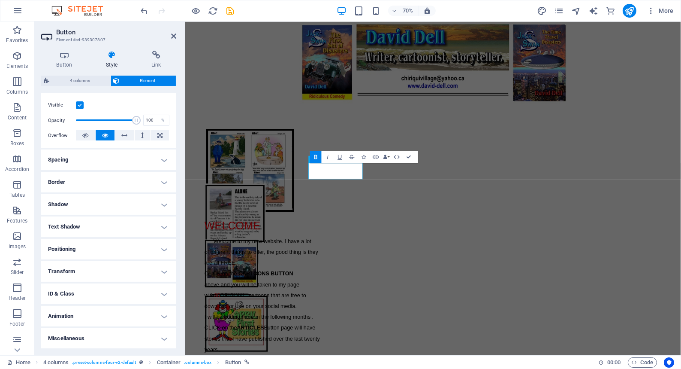
drag, startPoint x: 176, startPoint y: 200, endPoint x: 175, endPoint y: 180, distance: 19.4
click at [175, 180] on ul "Layout How this element expands within the layout (Flexbox). Size 100 Default a…" at bounding box center [108, 167] width 135 height 363
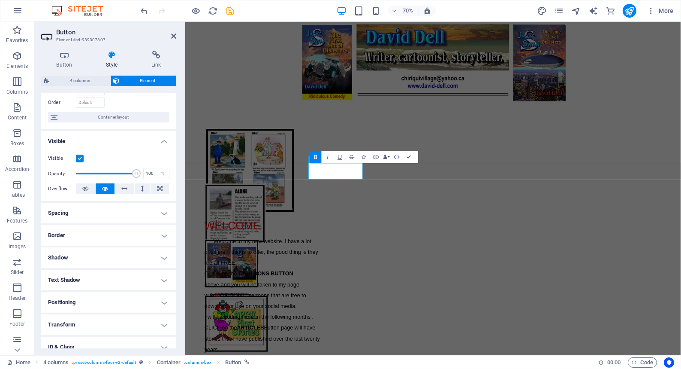
scroll to position [52, 0]
click at [141, 188] on icon at bounding box center [142, 190] width 3 height 10
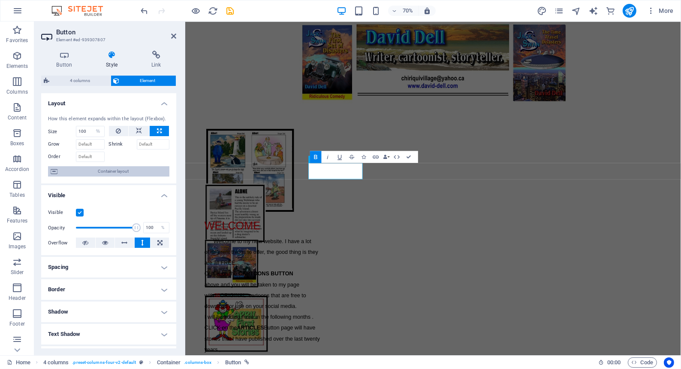
click at [103, 170] on span "Container layout" at bounding box center [113, 171] width 107 height 10
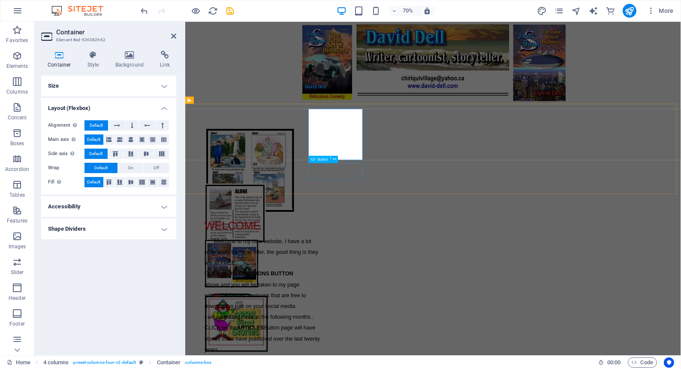
click at [290, 302] on div "CARTOONS" at bounding box center [250, 314] width 77 height 24
click at [173, 34] on icon at bounding box center [173, 36] width 5 height 7
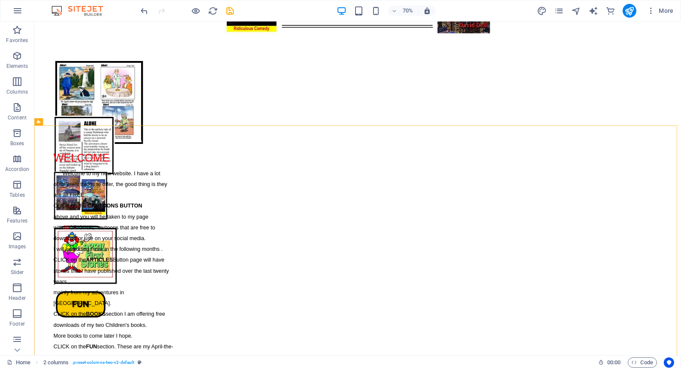
scroll to position [95, 0]
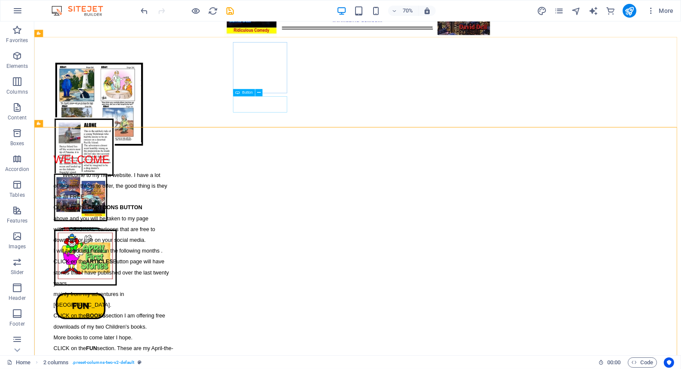
click at [245, 93] on span "Button" at bounding box center [247, 92] width 10 height 3
select select "%"
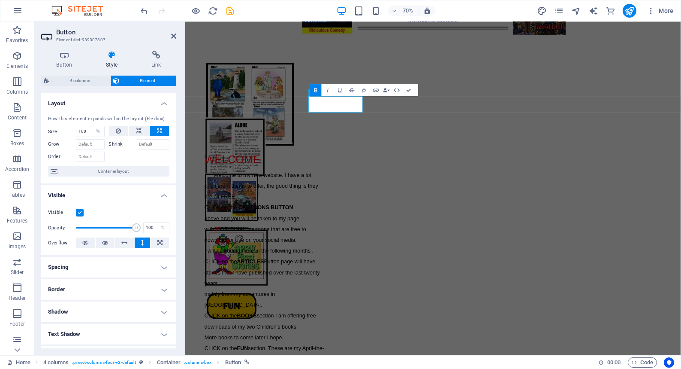
click at [162, 266] on h4 "Spacing" at bounding box center [108, 267] width 135 height 21
click at [162, 266] on h4 "Spacing" at bounding box center [108, 264] width 135 height 15
click at [62, 54] on icon at bounding box center [64, 55] width 46 height 9
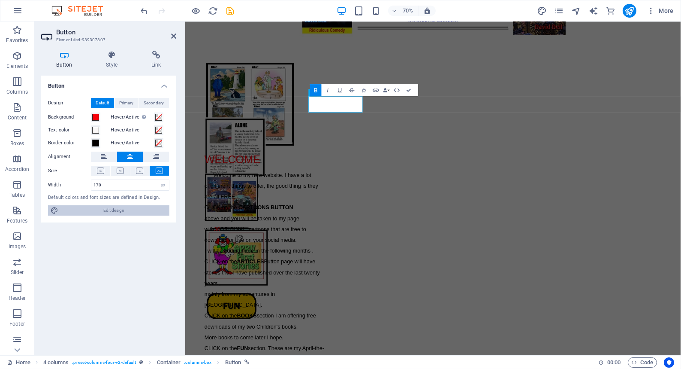
click at [86, 209] on span "Edit design" at bounding box center [114, 210] width 106 height 10
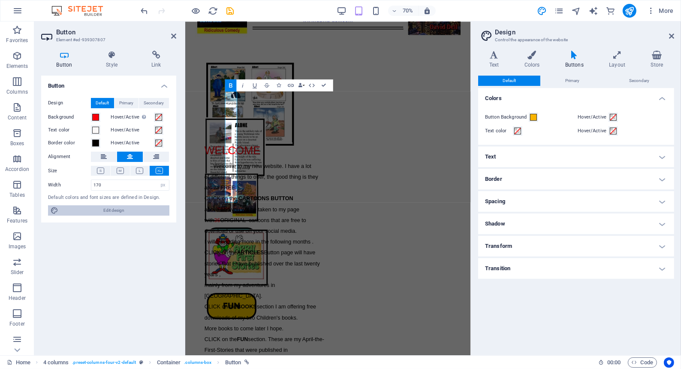
click at [87, 209] on span "Edit design" at bounding box center [114, 210] width 106 height 10
click at [672, 33] on icon at bounding box center [671, 36] width 5 height 7
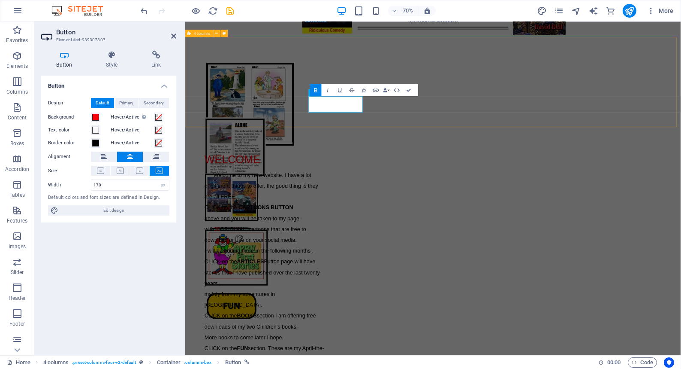
click at [227, 88] on div "CARTOONS ARTICLES BOOKS FUN" at bounding box center [539, 108] width 708 height 129
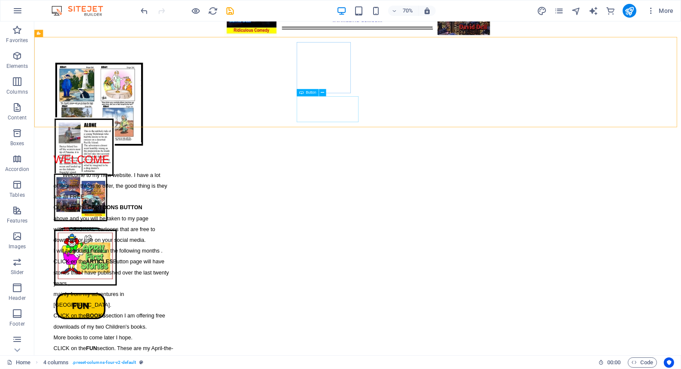
click at [306, 93] on span "Button" at bounding box center [311, 92] width 10 height 3
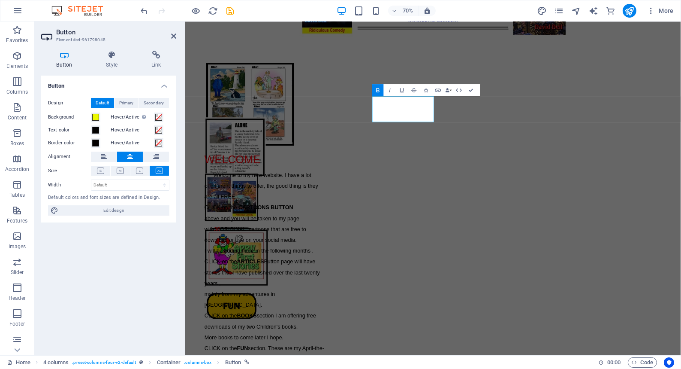
click at [62, 54] on icon at bounding box center [64, 55] width 46 height 9
click at [104, 184] on select "Default px rem % em vh vw" at bounding box center [130, 185] width 78 height 10
select select "px"
click at [157, 180] on select "Default px rem % em vh vw" at bounding box center [130, 185] width 78 height 10
type input "206"
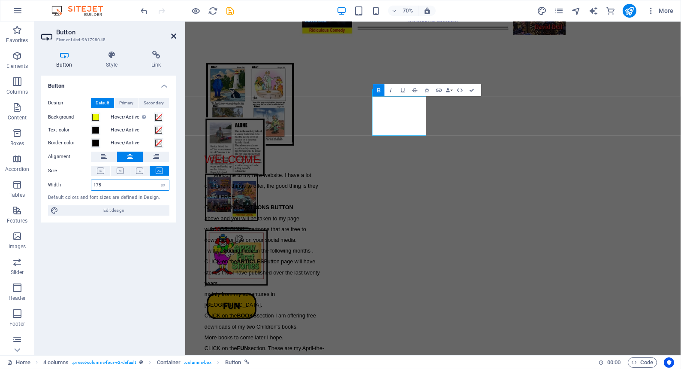
type input "175"
click at [172, 35] on icon at bounding box center [173, 36] width 5 height 7
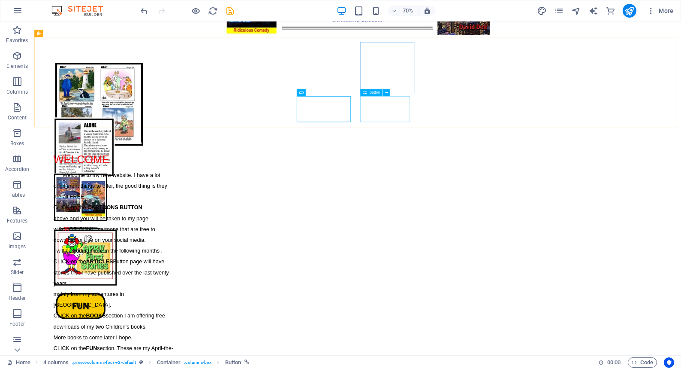
click at [374, 92] on span "Button" at bounding box center [374, 92] width 10 height 3
select select "px"
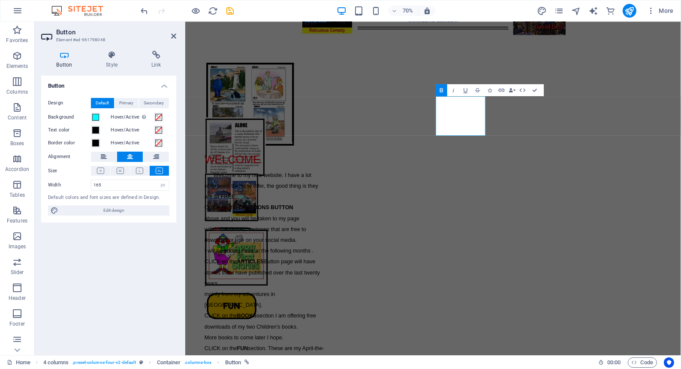
click at [64, 54] on icon at bounding box center [64, 55] width 46 height 9
click at [105, 185] on input "165" at bounding box center [130, 185] width 78 height 10
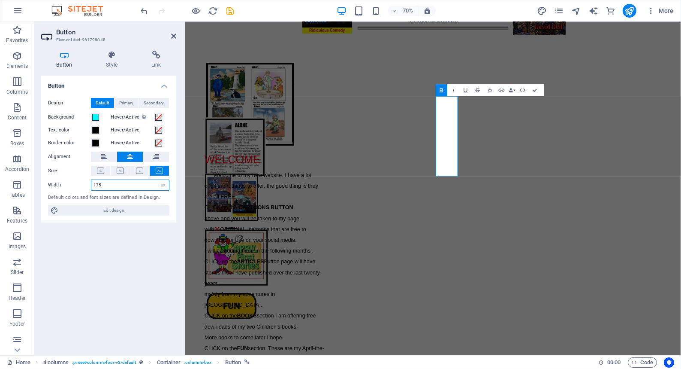
type input "175"
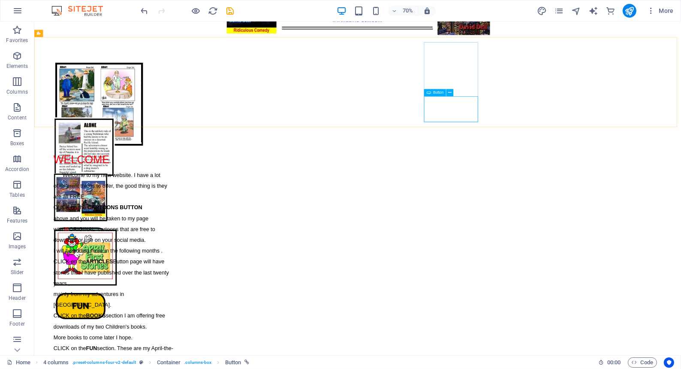
click at [436, 91] on span "Button" at bounding box center [438, 92] width 10 height 3
select select "px"
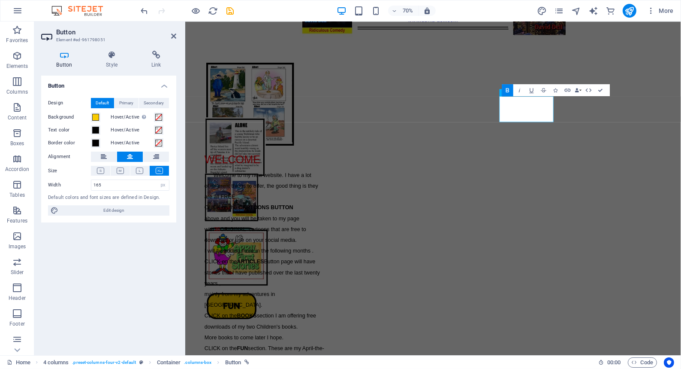
click at [61, 53] on icon at bounding box center [64, 55] width 46 height 9
click at [104, 185] on input "165" at bounding box center [130, 185] width 78 height 10
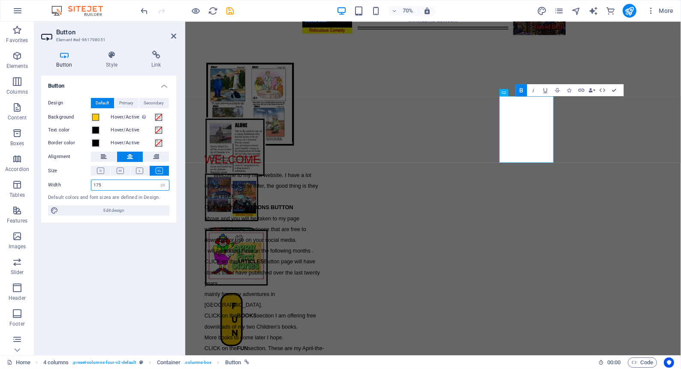
type input "175"
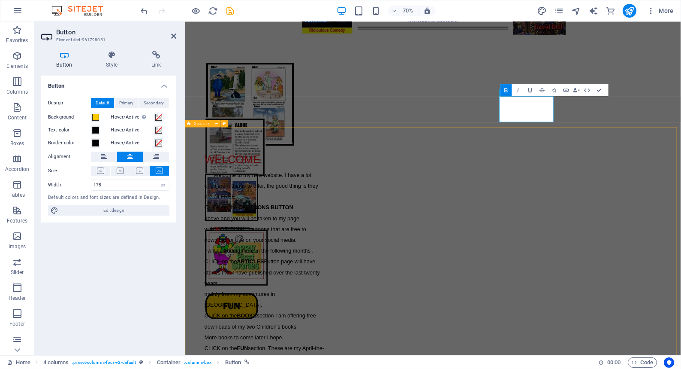
click at [196, 216] on div "WELCOME Welcome to my new website. I have a lot of different things to offer, t…" at bounding box center [539, 349] width 708 height 352
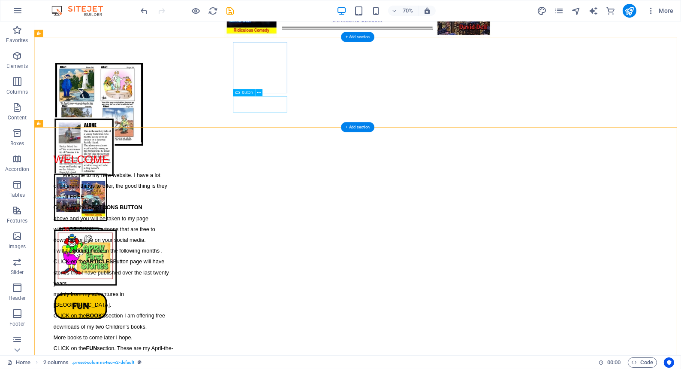
click at [139, 207] on div "CARTOONS" at bounding box center [99, 219] width 77 height 24
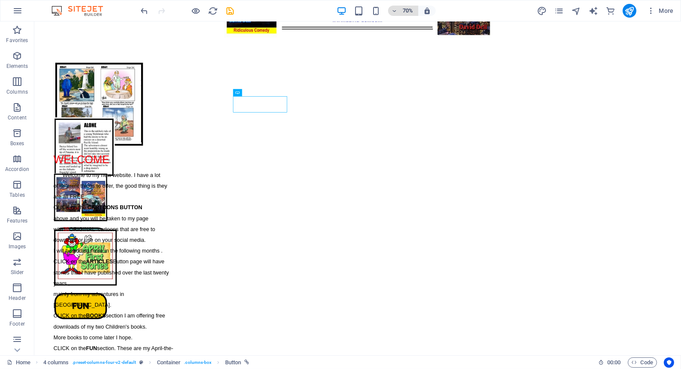
click at [395, 9] on icon "button" at bounding box center [395, 11] width 6 height 6
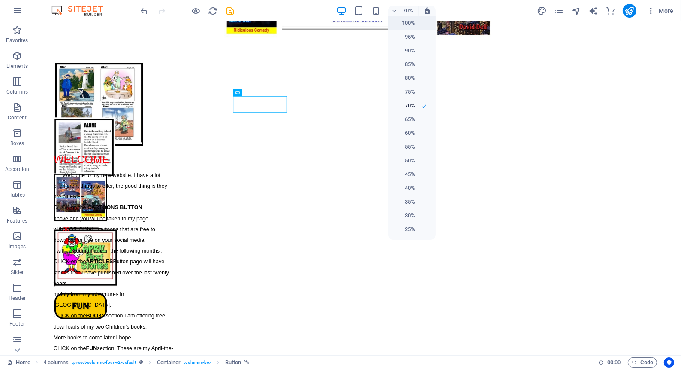
click at [406, 23] on h6 "100%" at bounding box center [404, 23] width 22 height 10
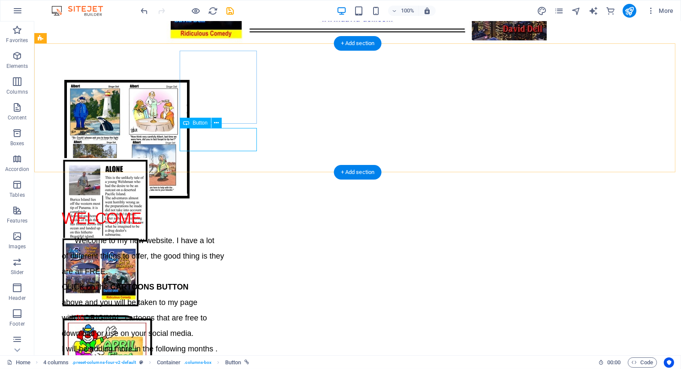
click at [139, 207] on div "CARTOONS" at bounding box center [99, 219] width 77 height 24
select select "px"
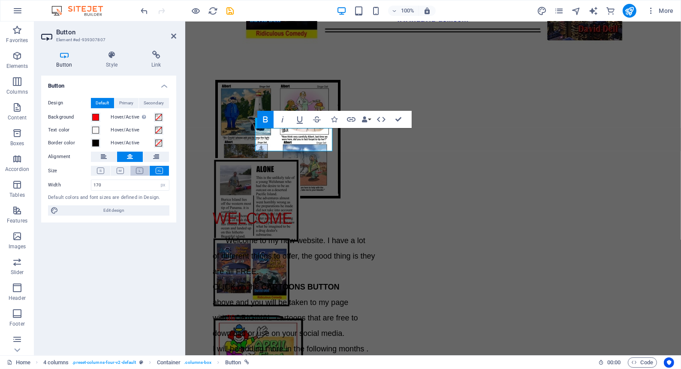
click at [139, 169] on icon at bounding box center [139, 170] width 7 height 6
click at [157, 169] on icon at bounding box center [159, 170] width 7 height 6
click at [63, 54] on icon at bounding box center [64, 55] width 46 height 9
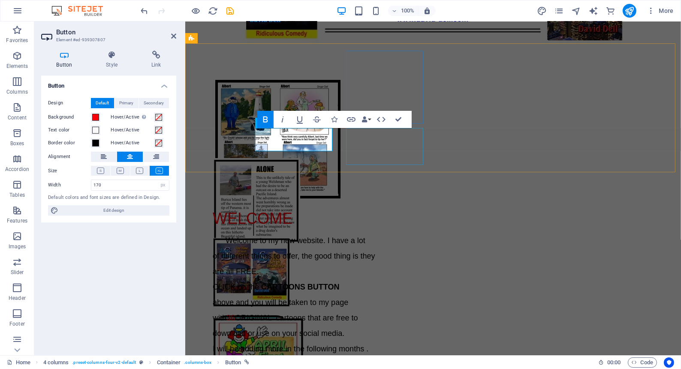
click at [290, 245] on div "ARTICLES" at bounding box center [250, 263] width 77 height 37
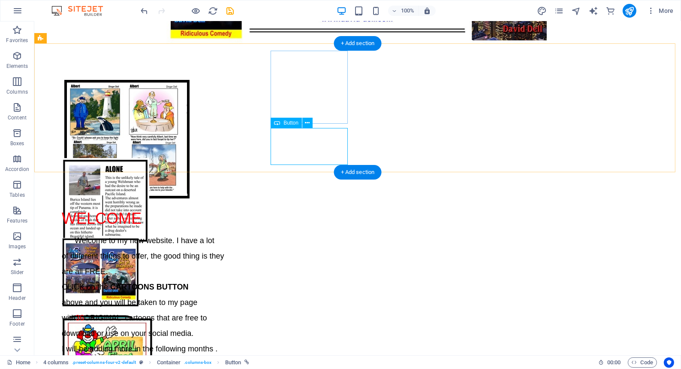
click at [139, 245] on div "ARTICLES" at bounding box center [99, 263] width 77 height 37
select select "px"
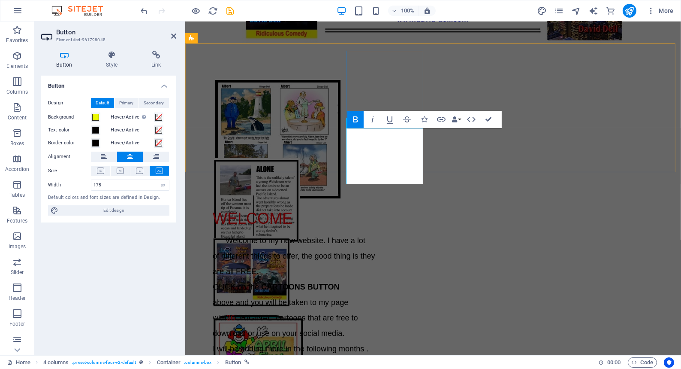
click at [272, 256] on strong "ARTICLES" at bounding box center [251, 273] width 42 height 35
click at [173, 33] on icon at bounding box center [173, 36] width 5 height 7
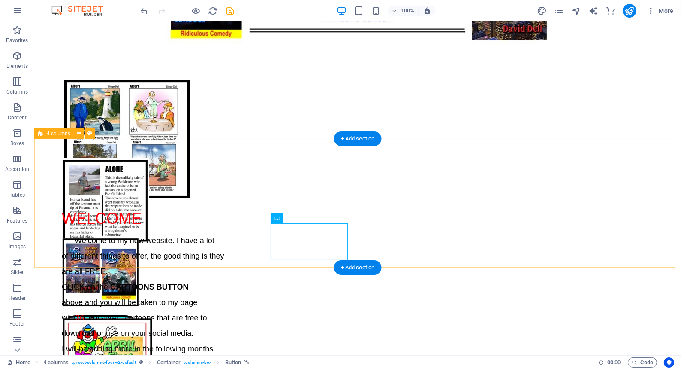
scroll to position [0, 0]
